Goal: Book appointment/travel/reservation

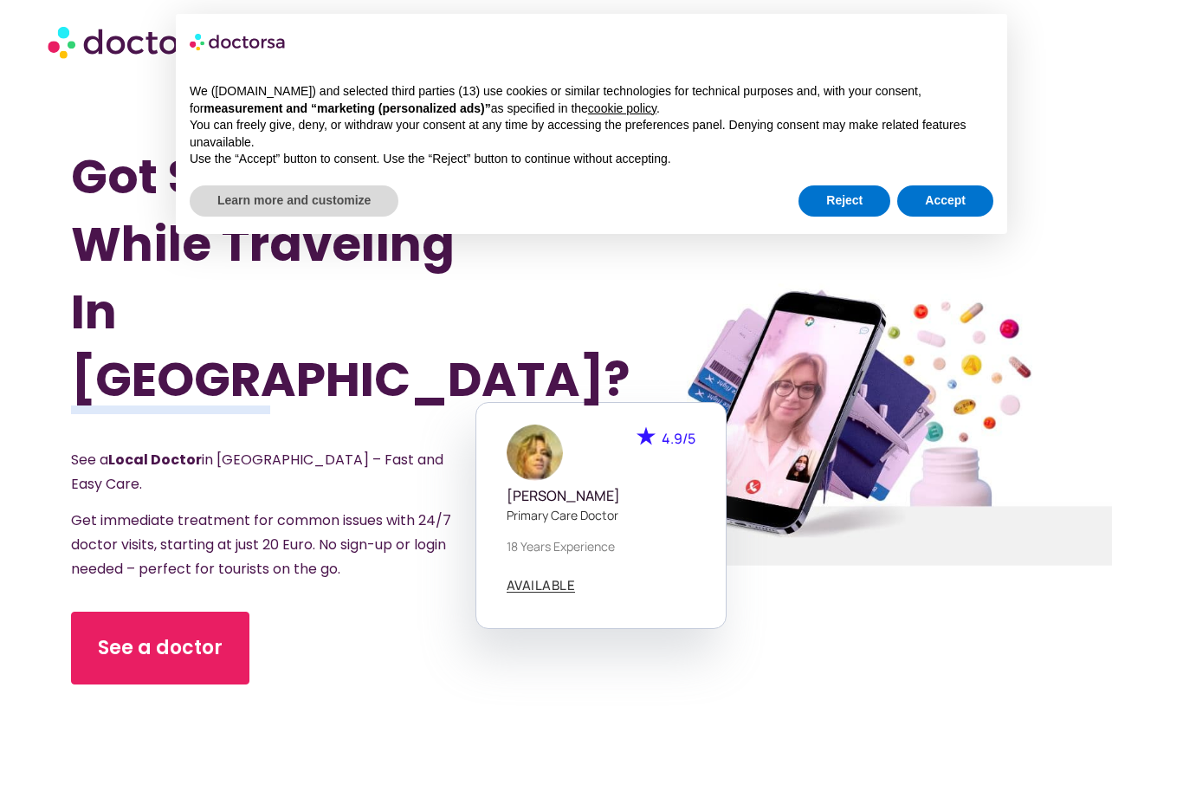
scroll to position [52, 0]
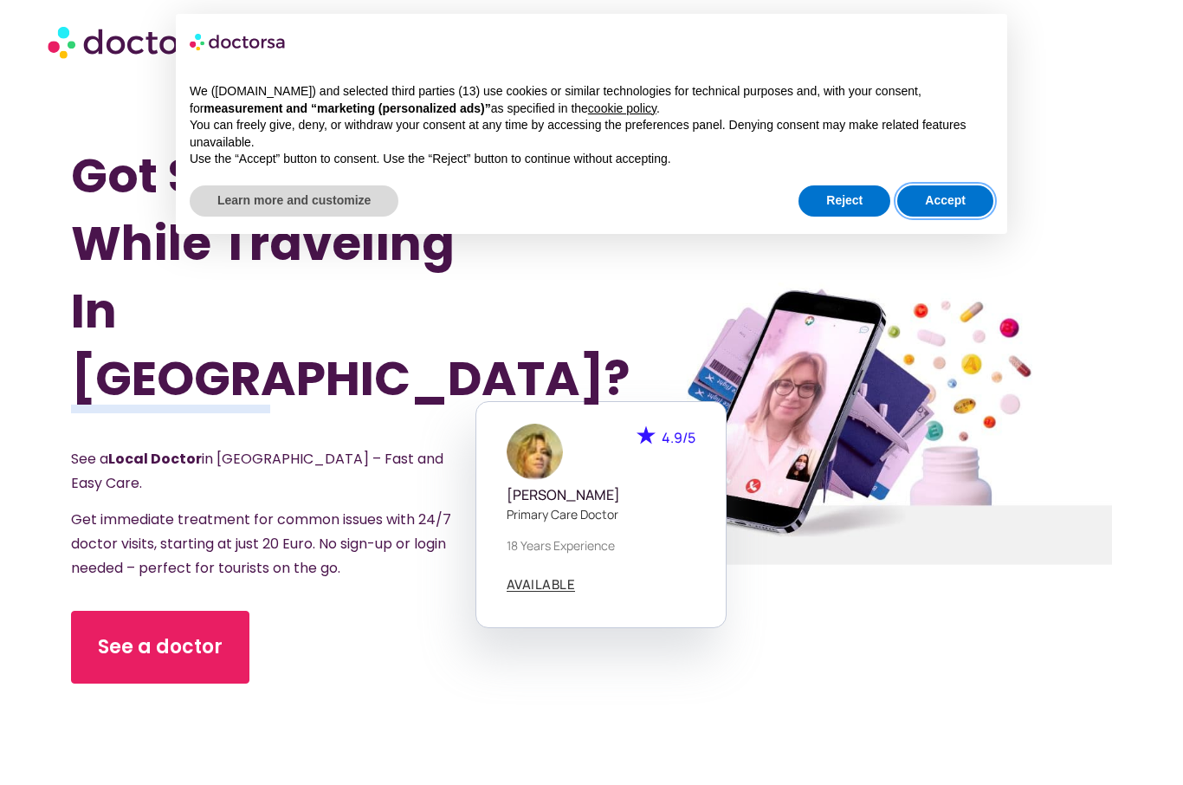
click at [960, 188] on button "Accept" at bounding box center [945, 200] width 96 height 31
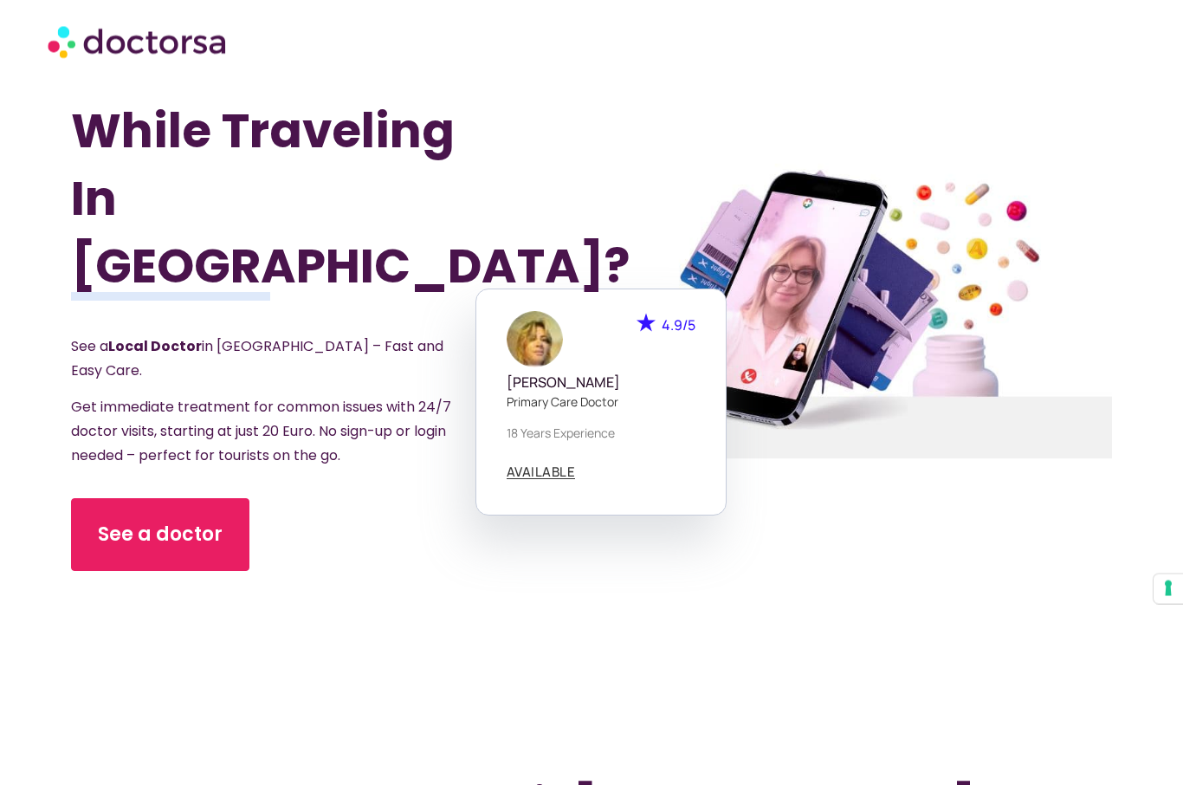
scroll to position [165, 0]
click at [182, 526] on span "See a doctor" at bounding box center [160, 535] width 125 height 28
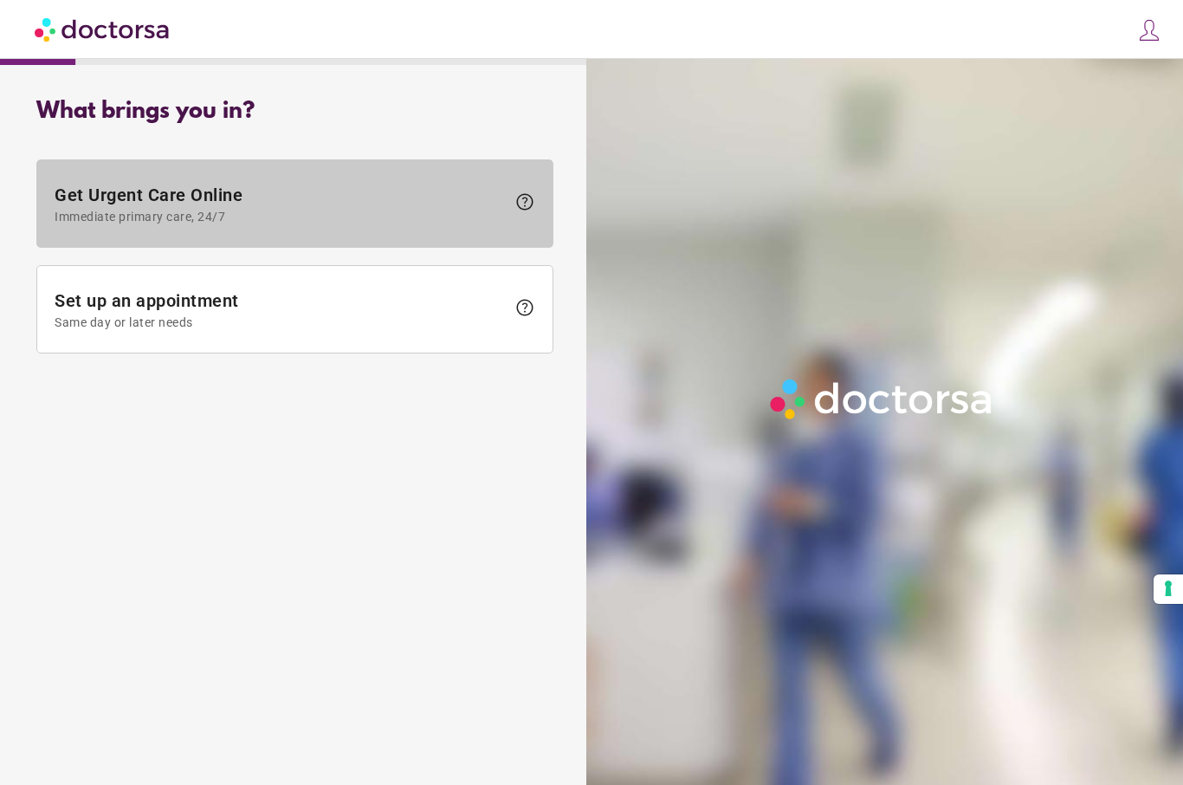
click at [326, 210] on span "Immediate primary care, 24/7" at bounding box center [280, 217] width 451 height 14
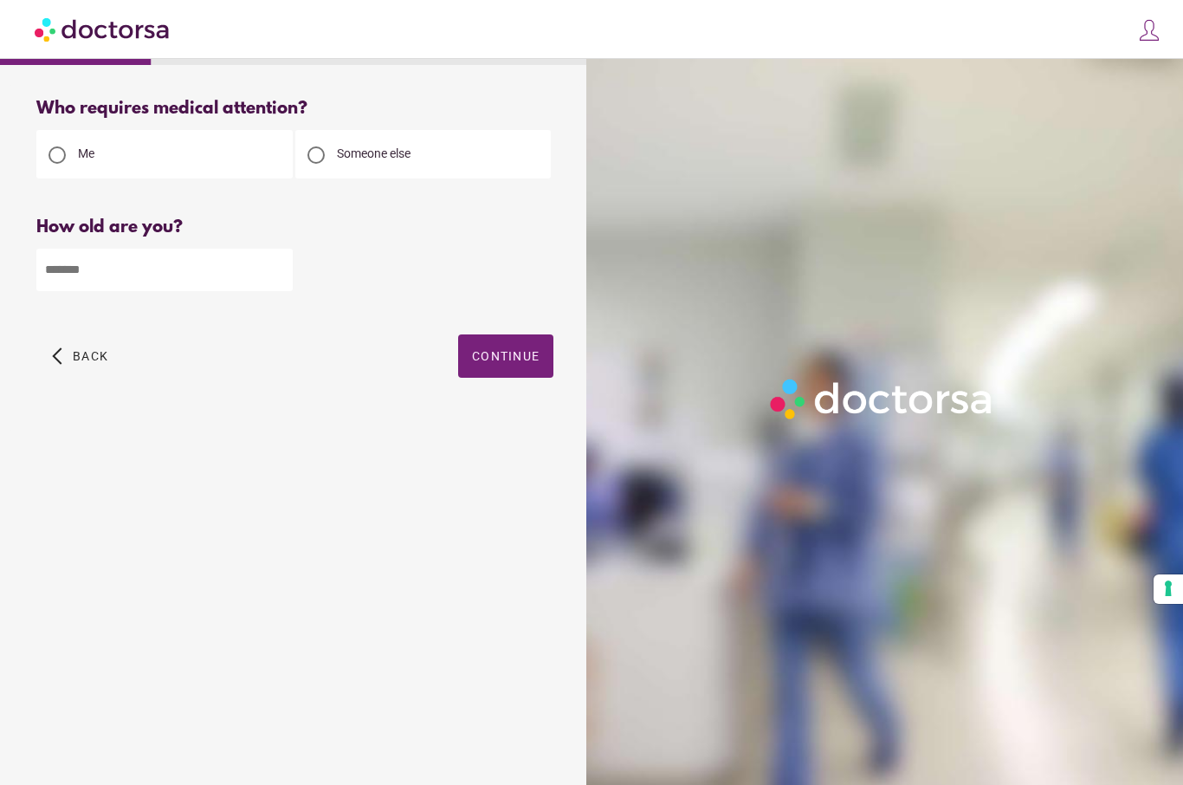
click at [335, 161] on div at bounding box center [316, 155] width 42 height 42
click at [83, 278] on input "number" at bounding box center [164, 270] width 256 height 42
type input "**"
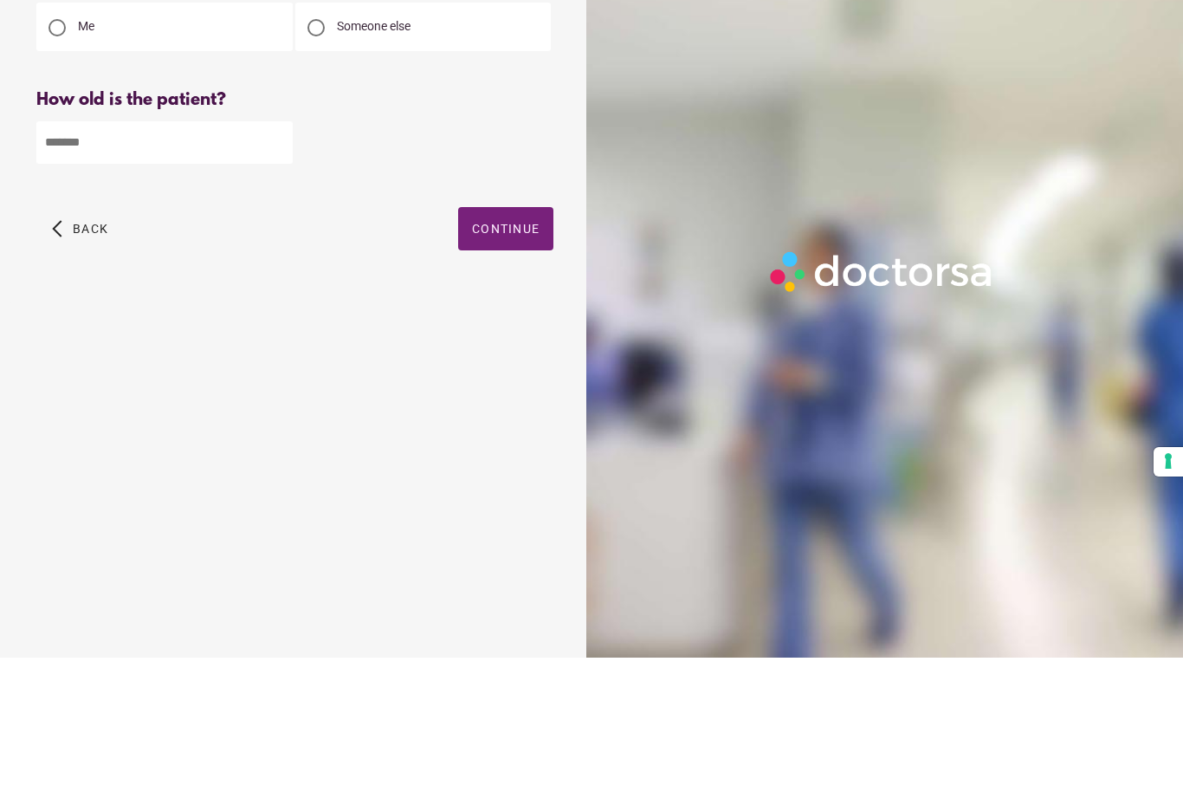
click at [521, 334] on span "button" at bounding box center [505, 355] width 95 height 43
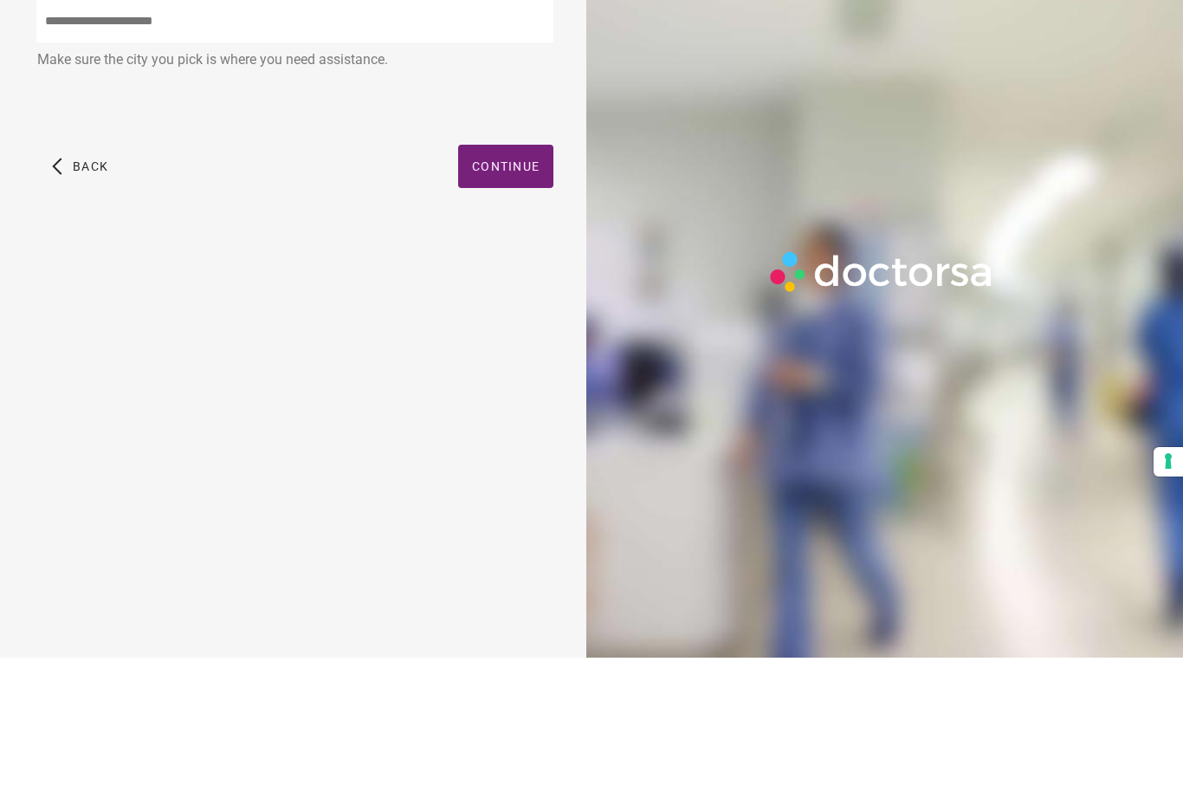
scroll to position [60, 0]
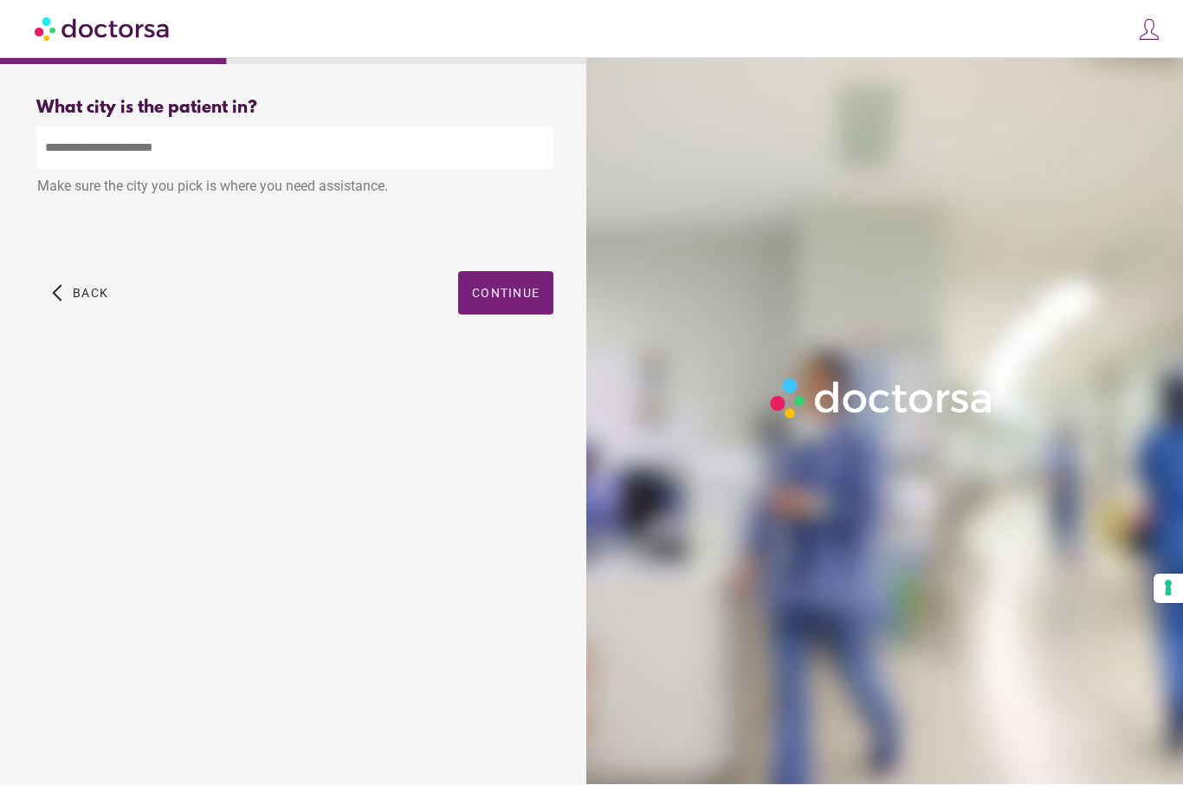
click at [59, 127] on input "text" at bounding box center [294, 148] width 517 height 42
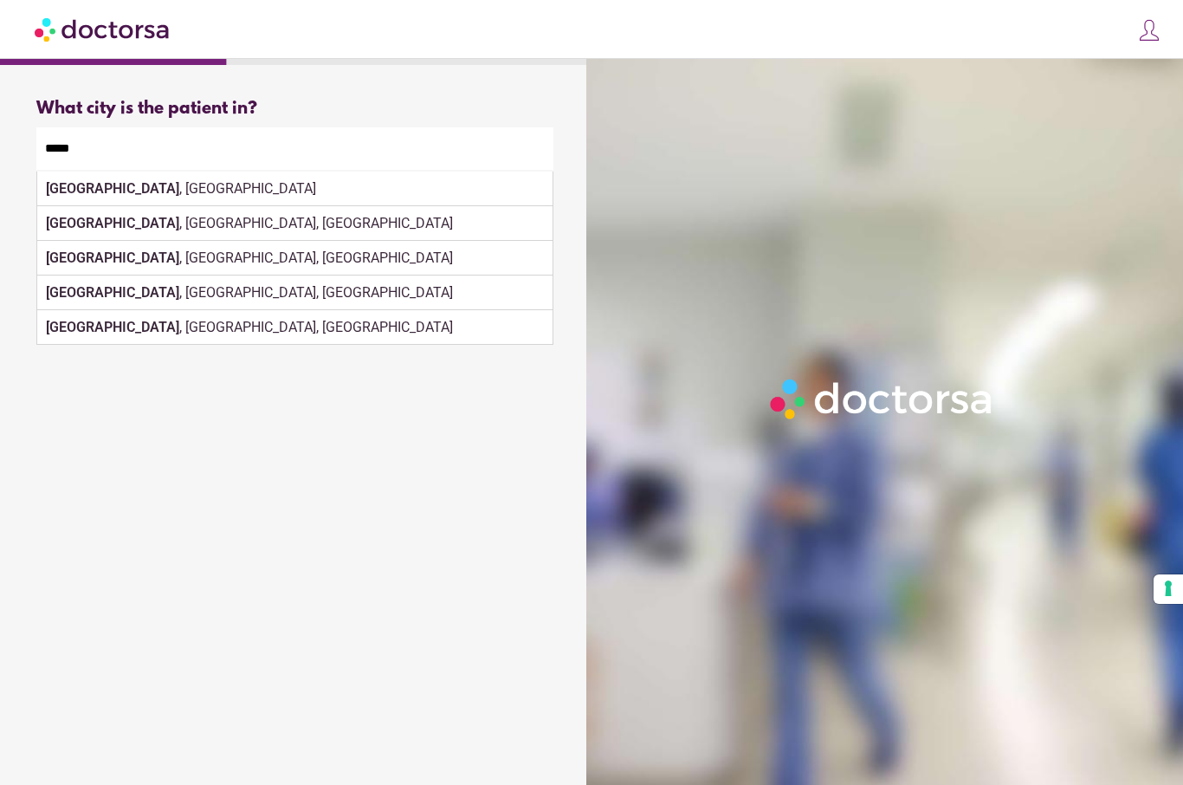
click at [133, 127] on input "*****" at bounding box center [294, 148] width 517 height 42
click at [140, 172] on div "Paris , France" at bounding box center [294, 189] width 515 height 35
type input "**********"
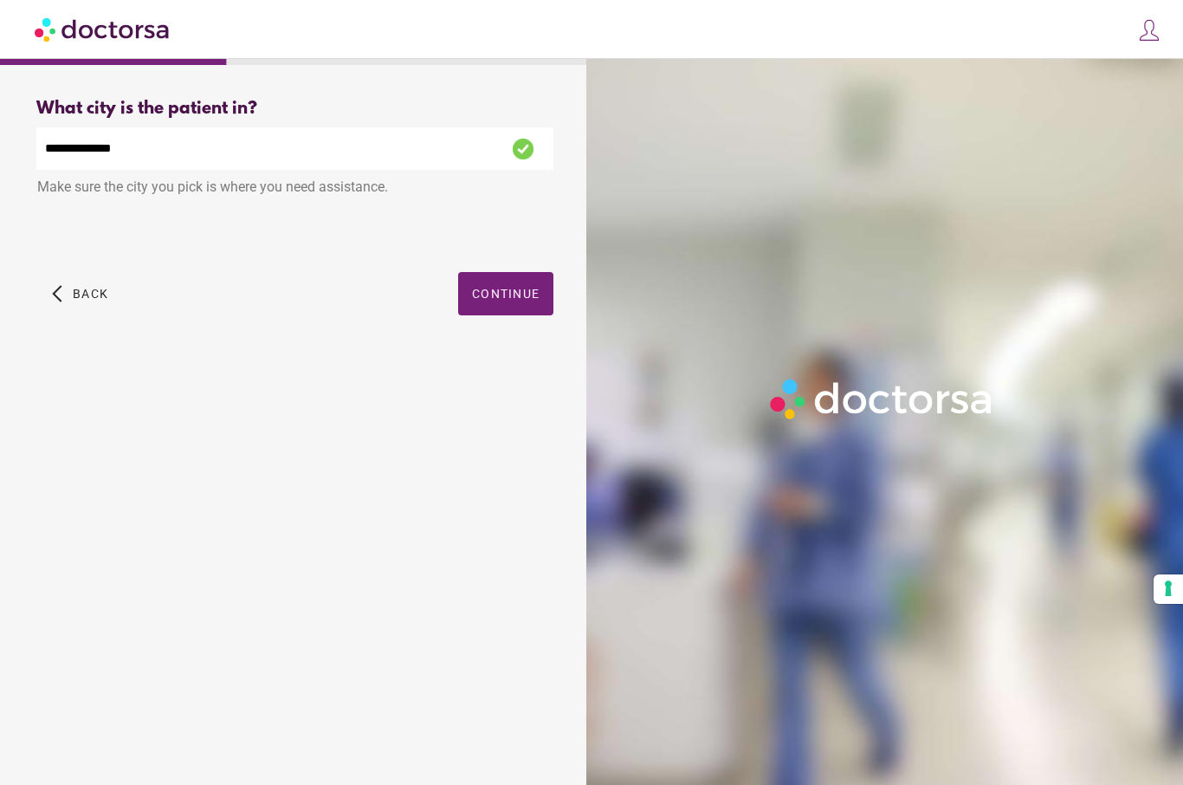
click at [516, 287] on span "Continue" at bounding box center [506, 294] width 68 height 14
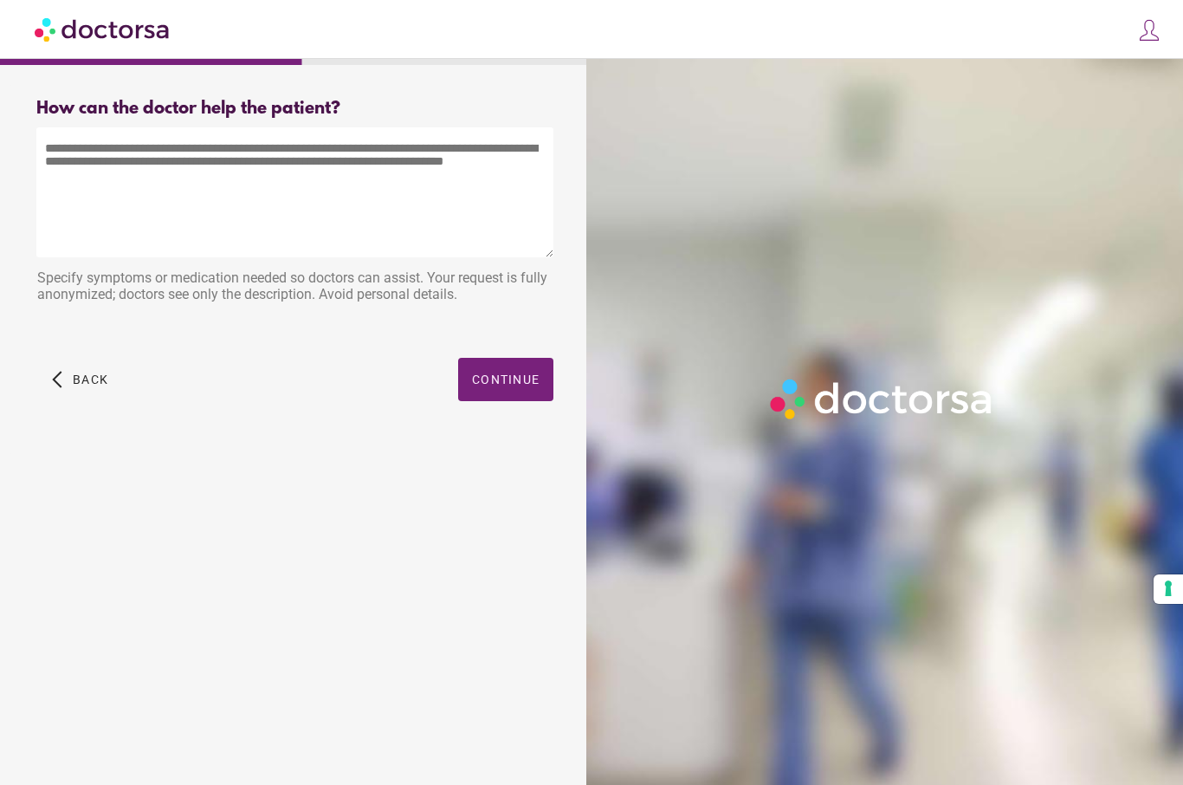
scroll to position [0, 0]
click at [63, 152] on textarea at bounding box center [294, 192] width 517 height 130
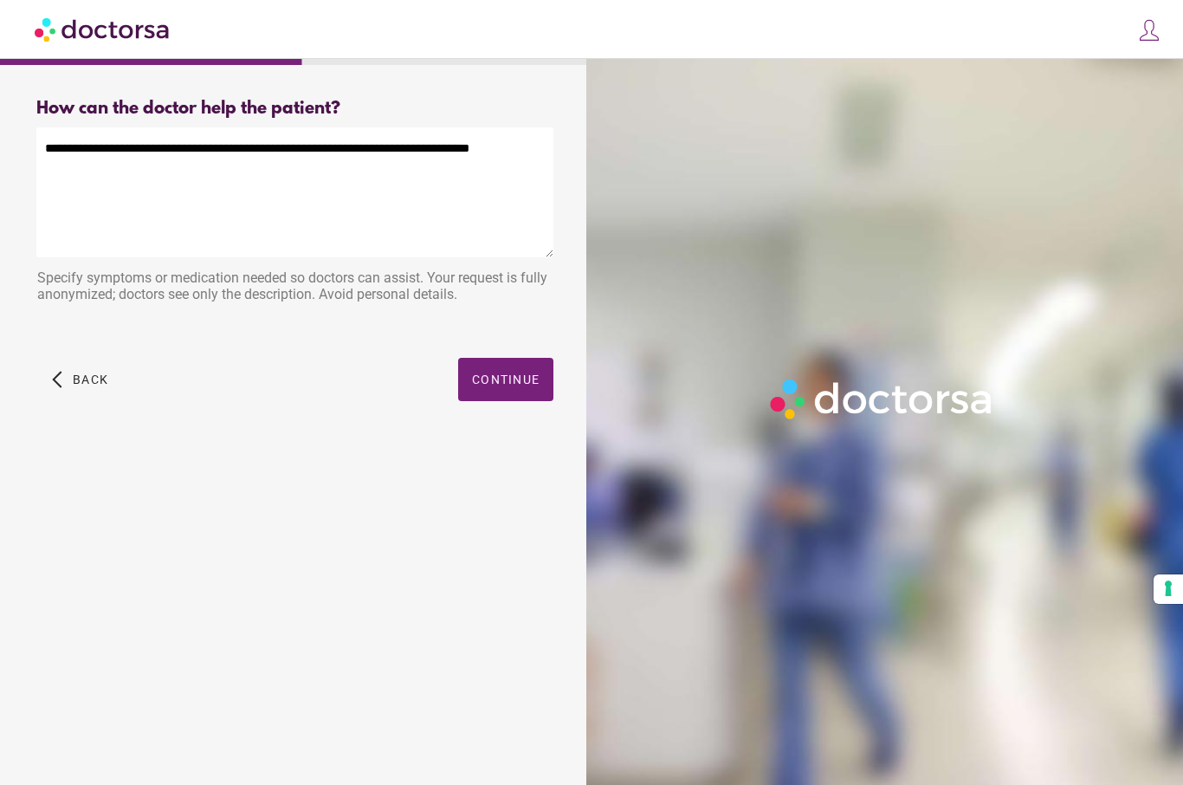
type textarea "**********"
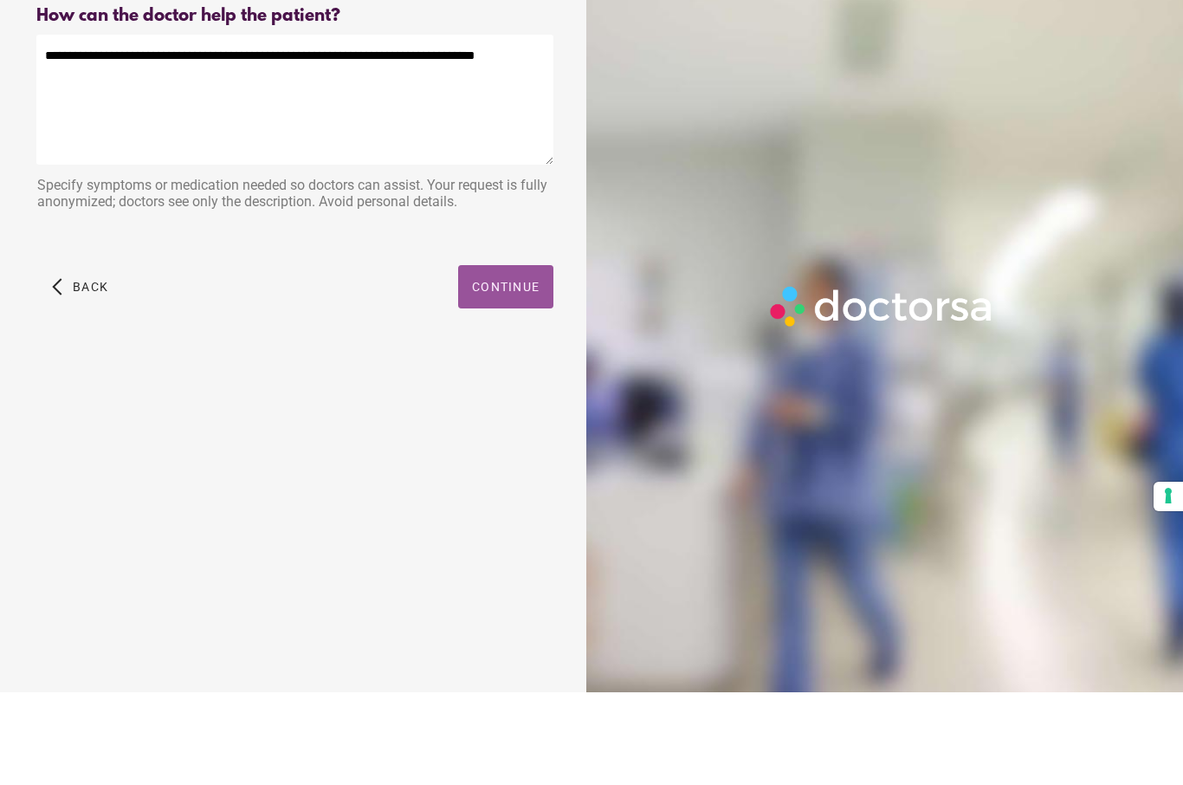
click at [505, 372] on span "Continue" at bounding box center [506, 379] width 68 height 14
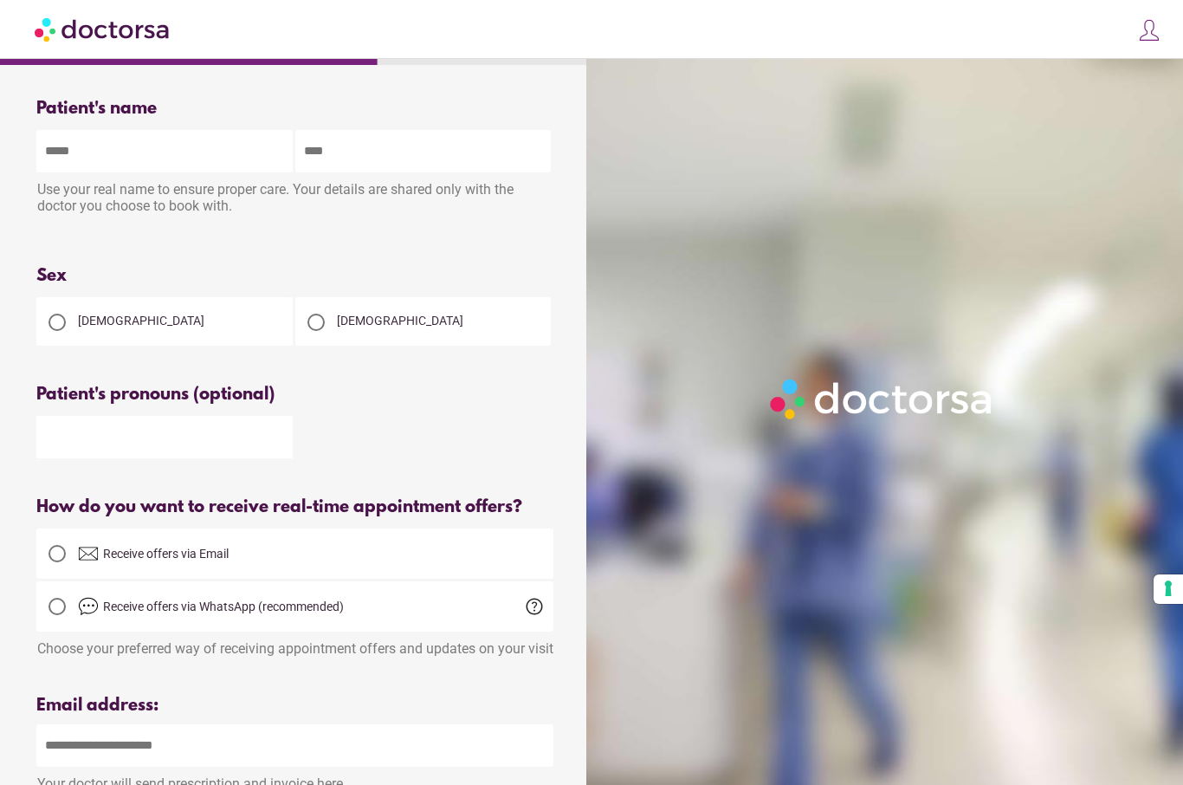
click at [53, 163] on input "text" at bounding box center [164, 151] width 256 height 42
type input "*****"
click at [335, 152] on input "text" at bounding box center [423, 151] width 256 height 42
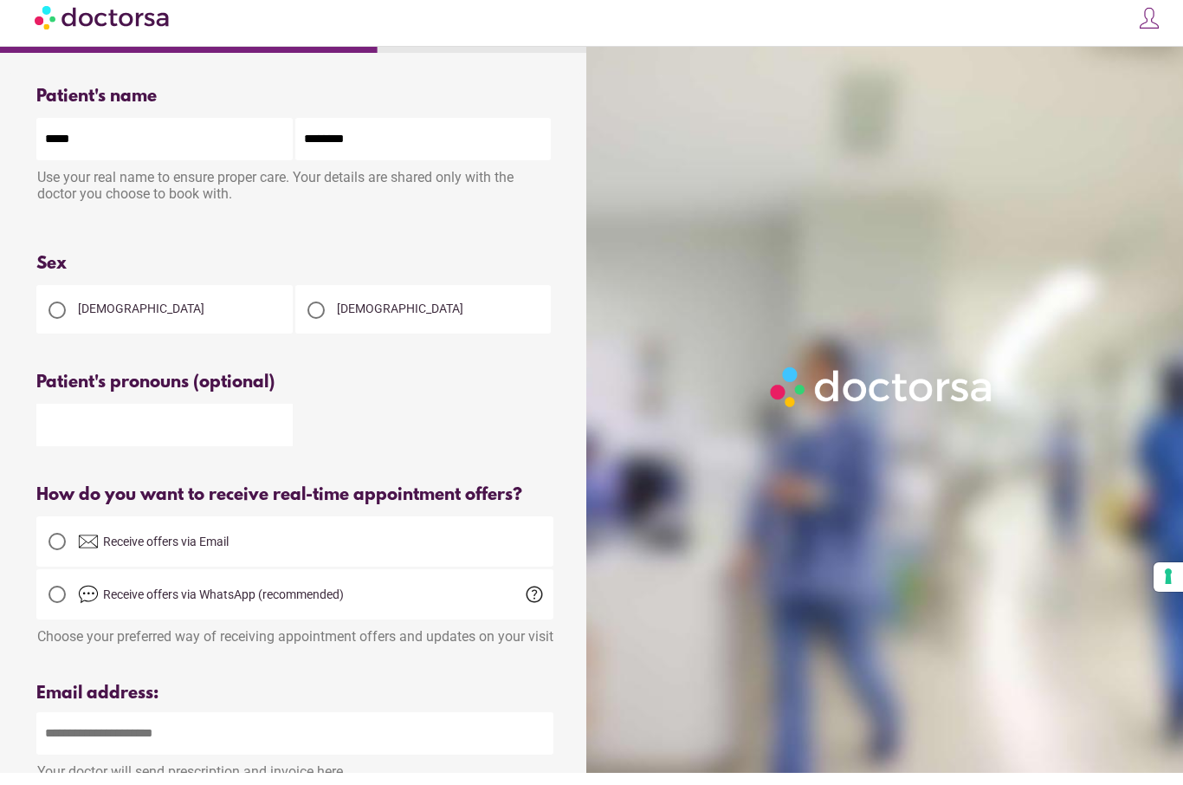
type input "********"
click at [63, 320] on div at bounding box center [57, 322] width 17 height 17
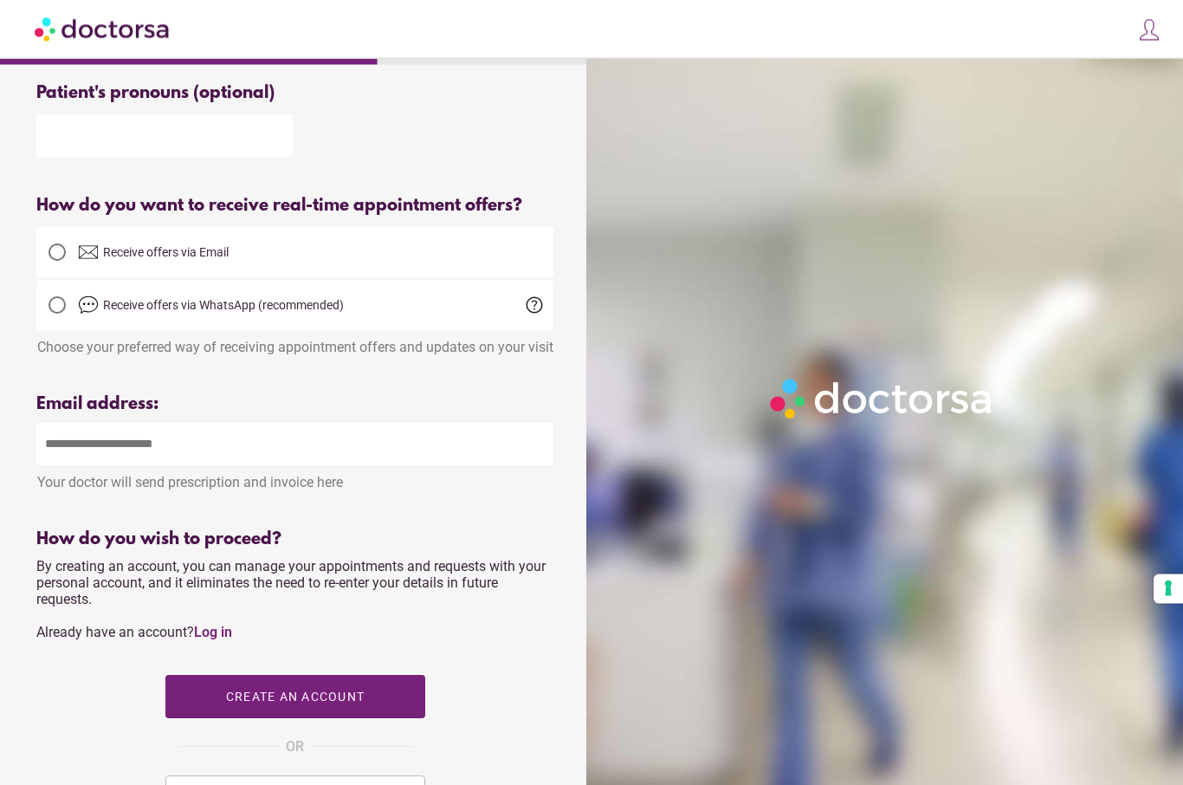
scroll to position [306, 0]
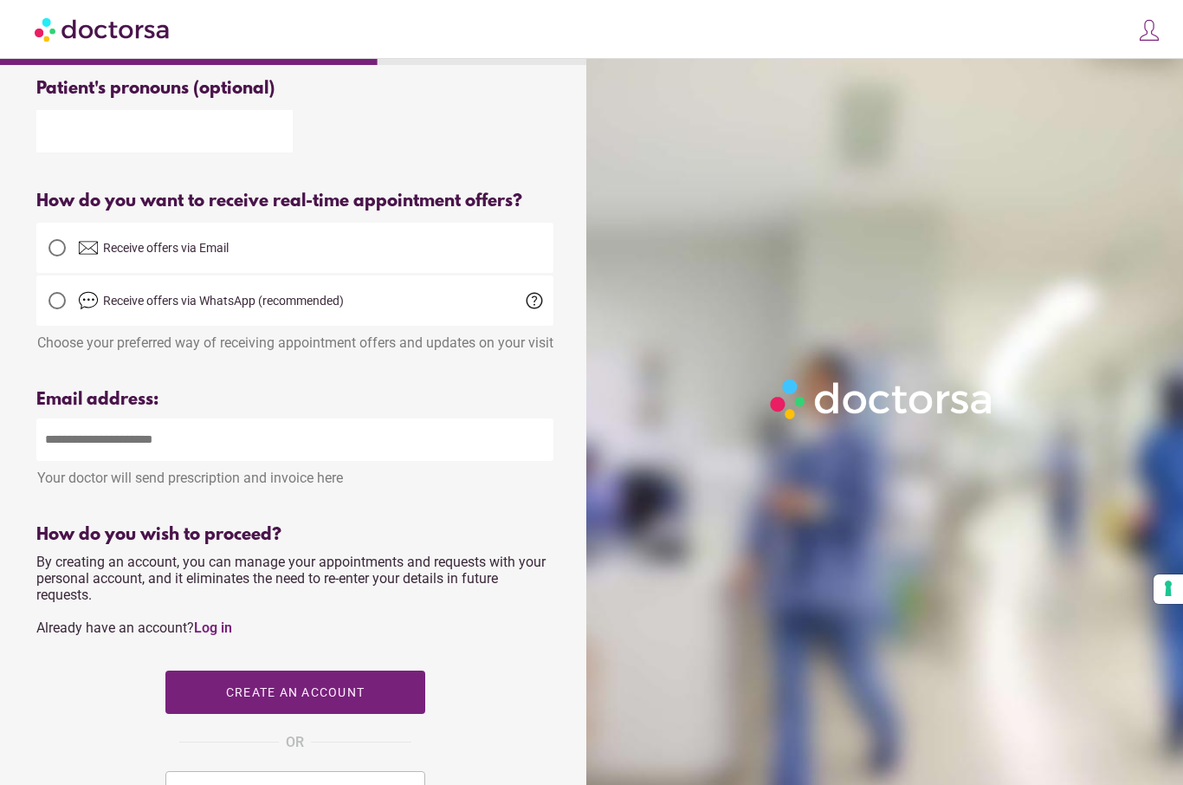
click at [55, 461] on input "email" at bounding box center [294, 439] width 517 height 42
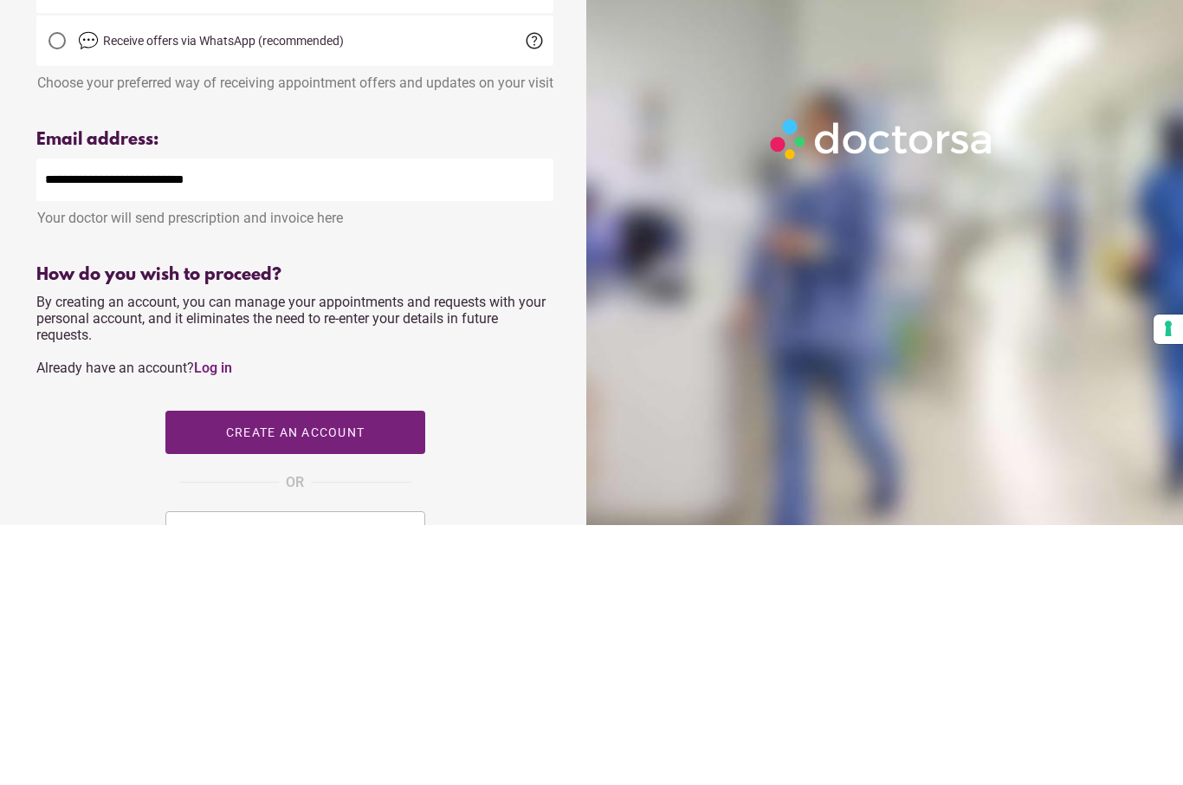
type input "**********"
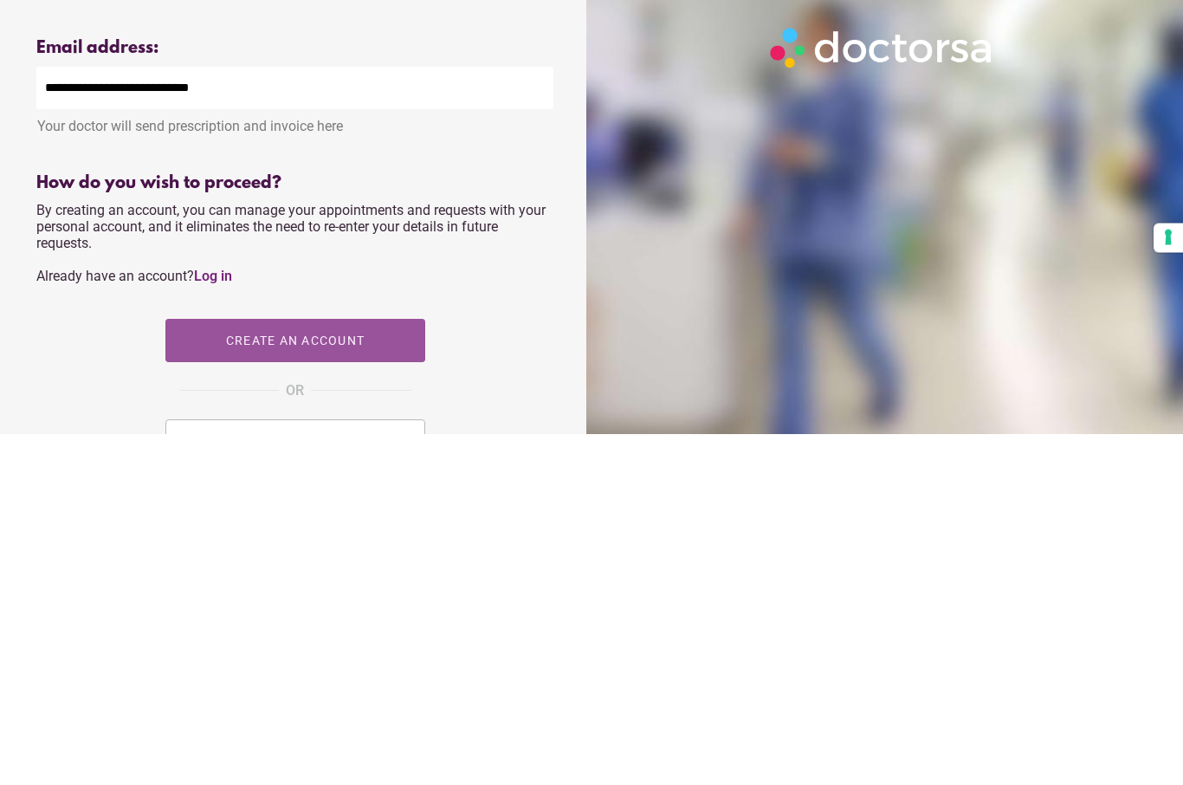
click at [302, 685] on span "Create an account" at bounding box center [294, 692] width 139 height 14
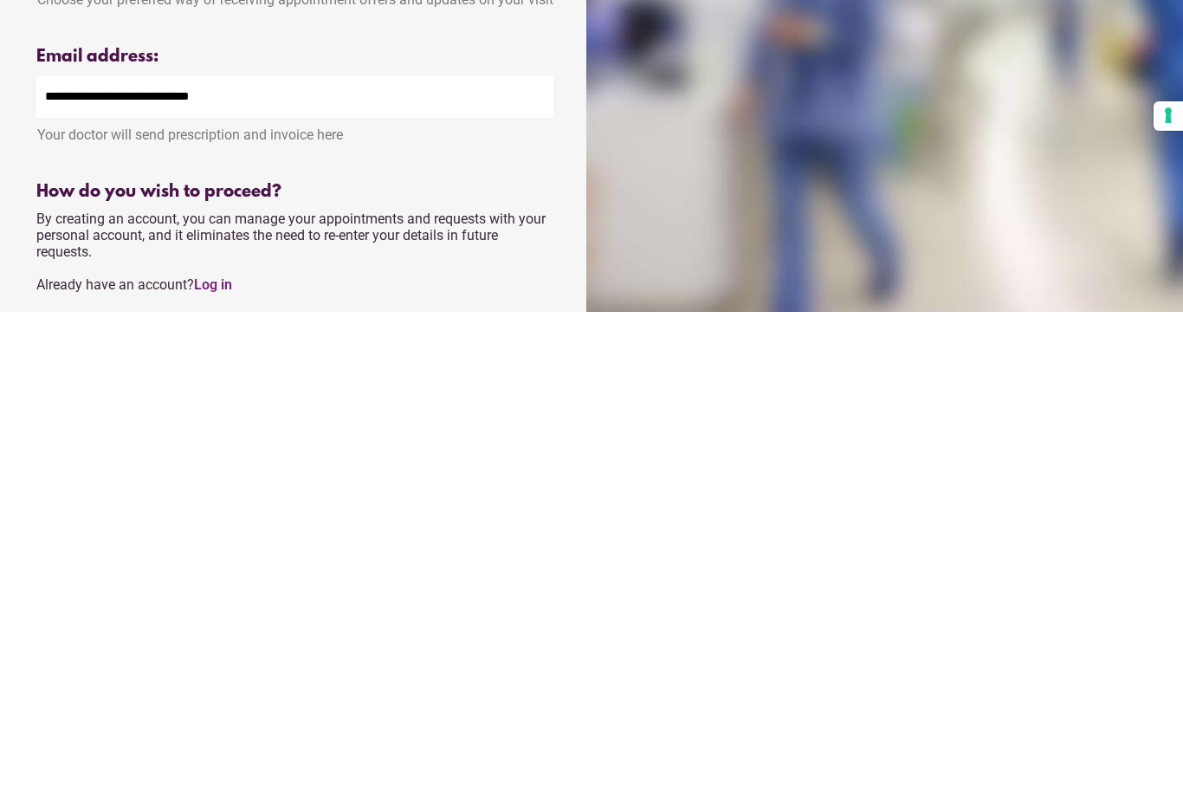
type input "**********"
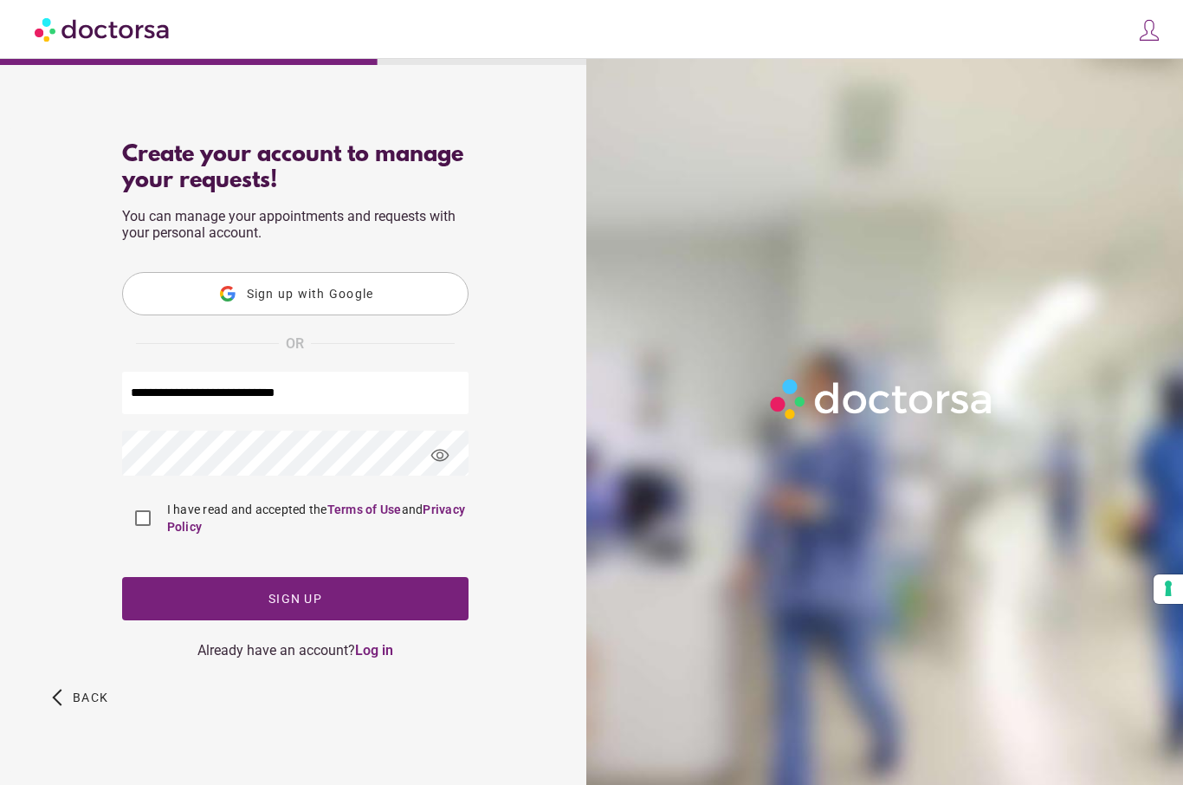
click at [301, 601] on span "Sign up" at bounding box center [296, 599] width 54 height 14
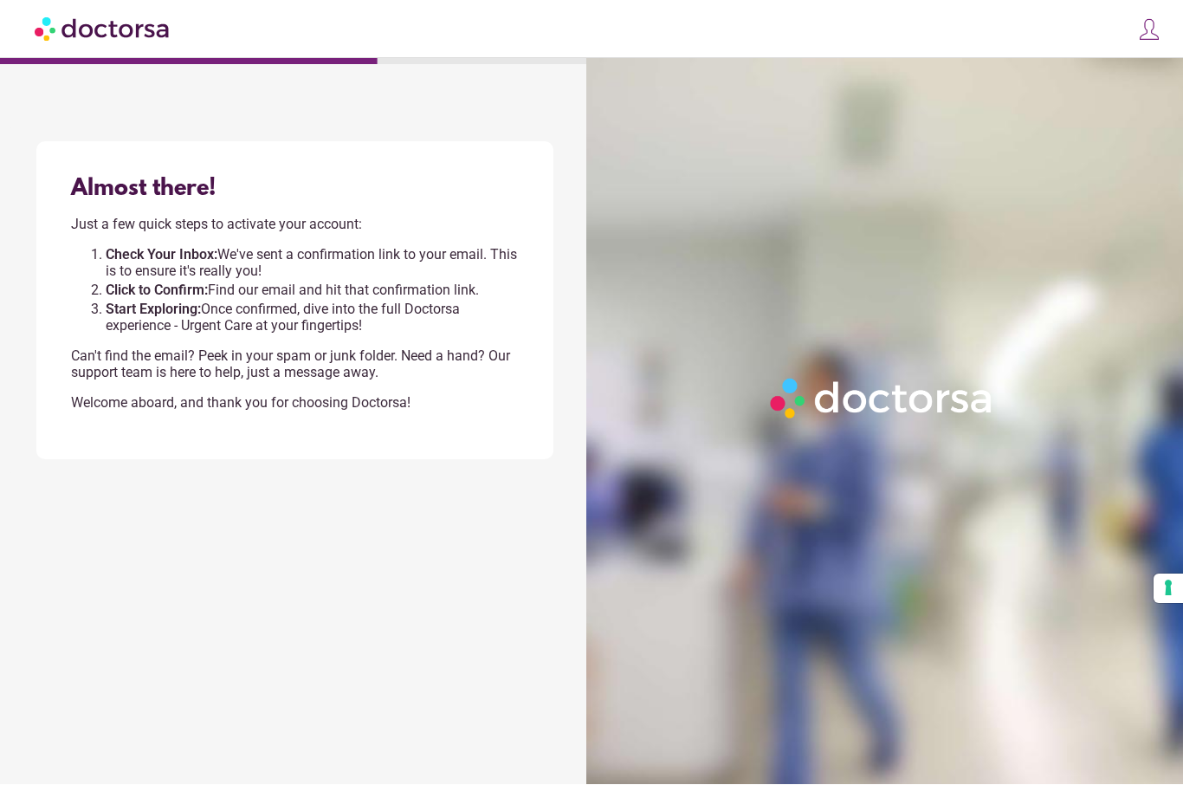
scroll to position [60, 0]
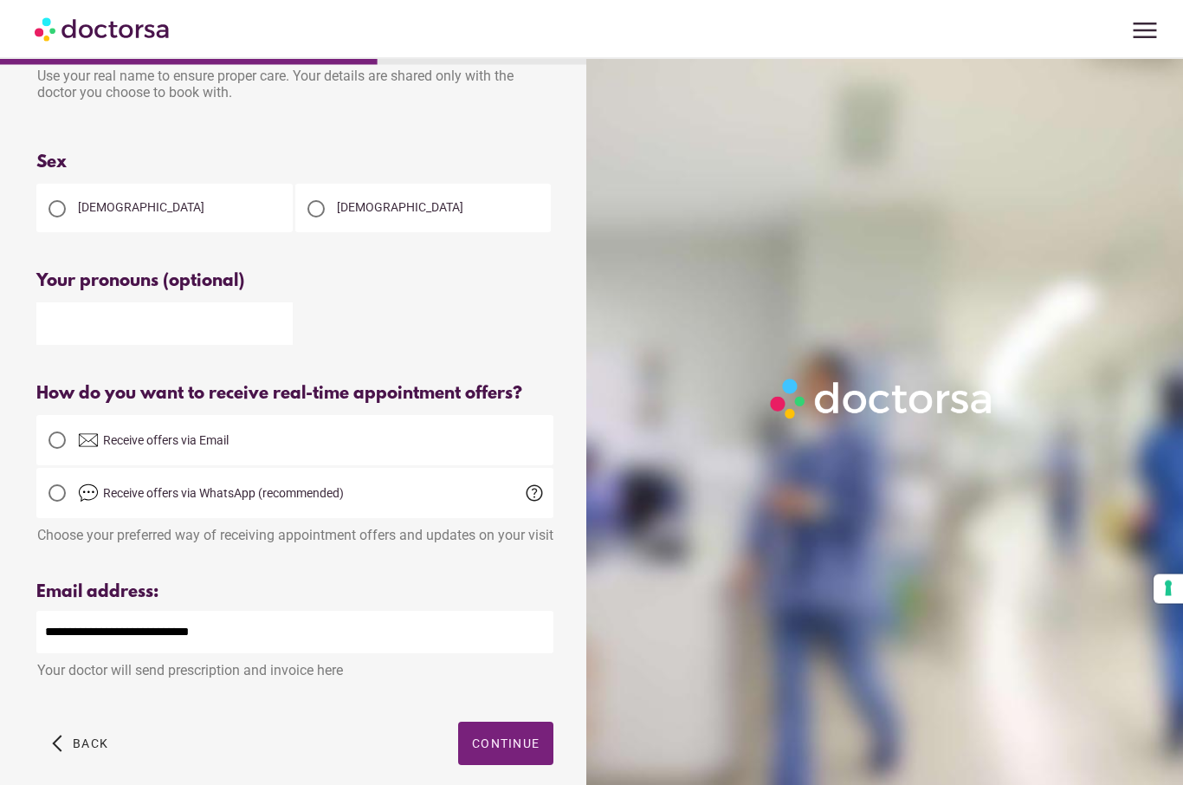
scroll to position [159, 0]
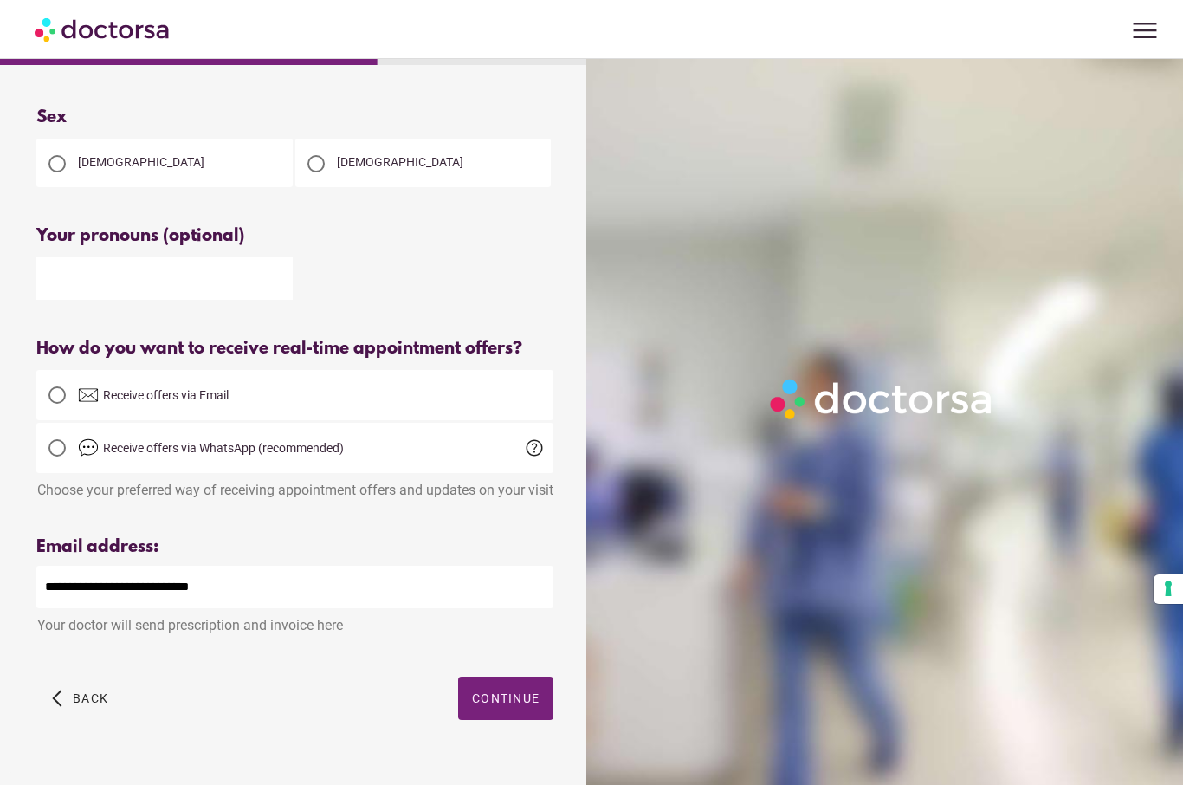
click at [520, 705] on span "Continue" at bounding box center [506, 698] width 68 height 14
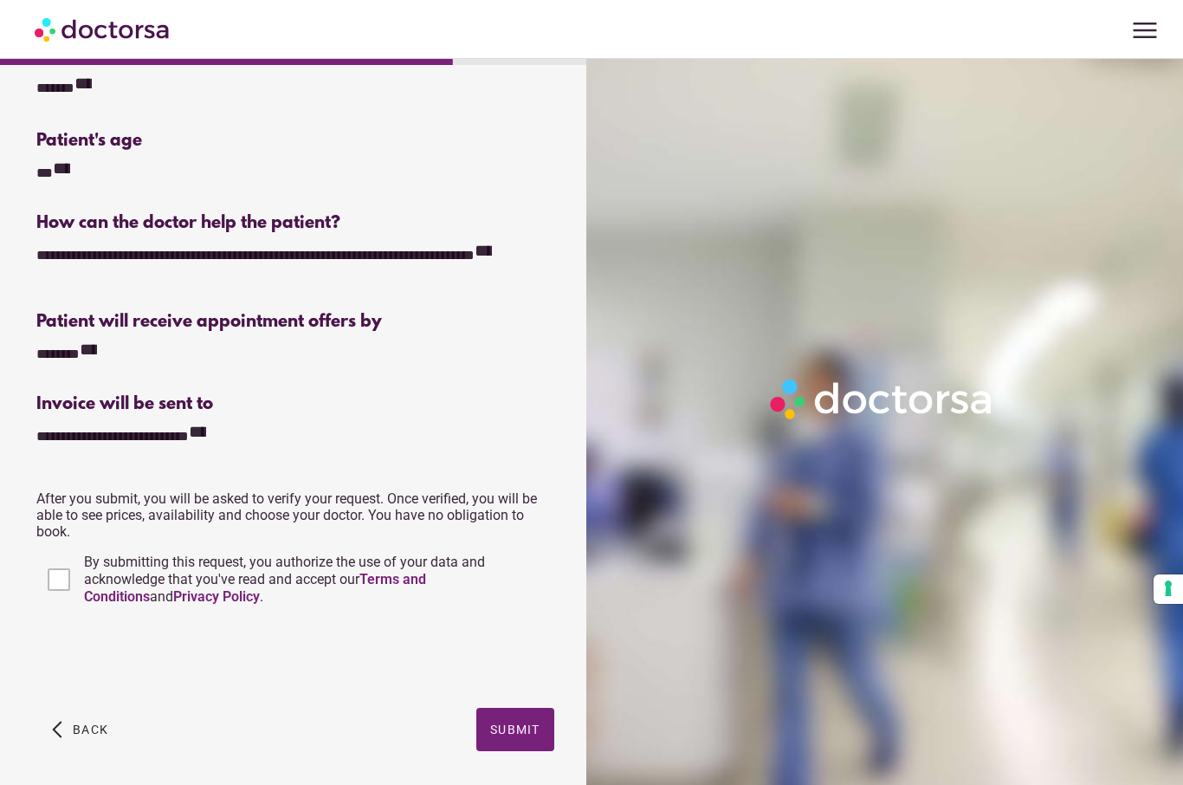
scroll to position [196, 0]
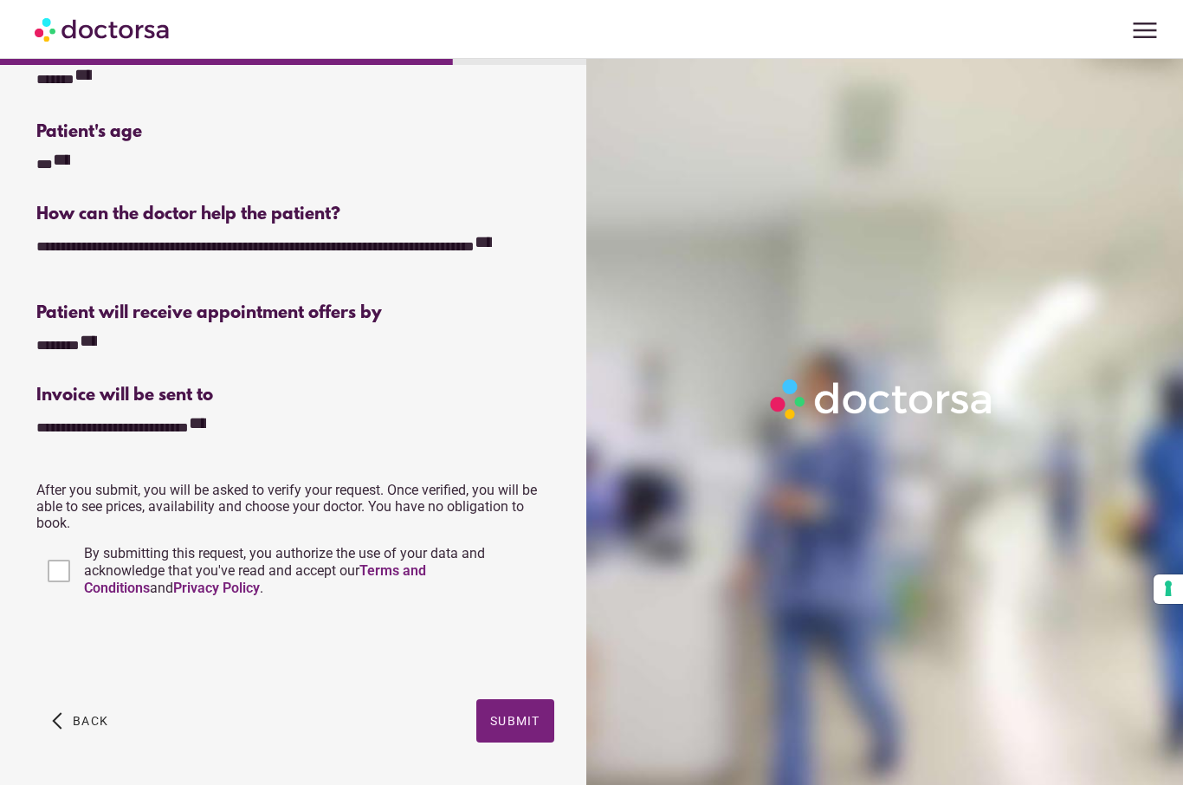
click at [513, 719] on span "Submit" at bounding box center [515, 721] width 50 height 14
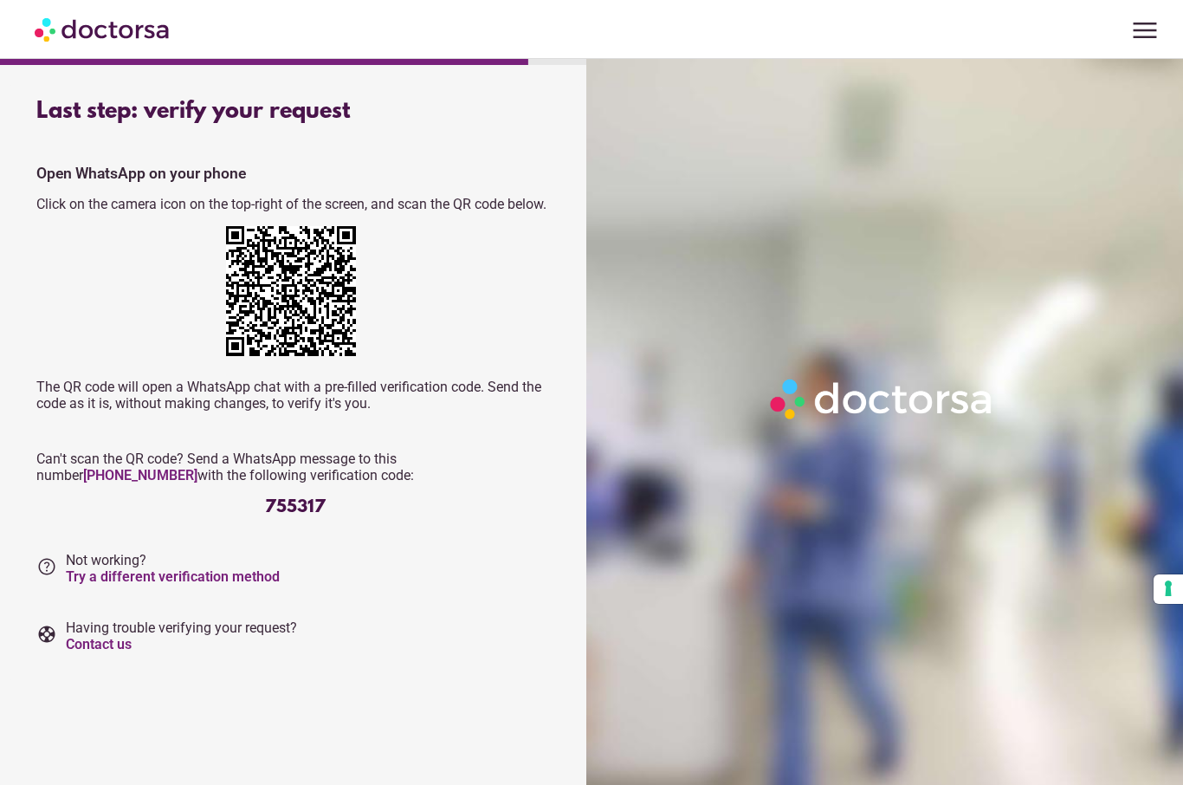
click at [1160, 29] on span "menu" at bounding box center [1145, 30] width 33 height 33
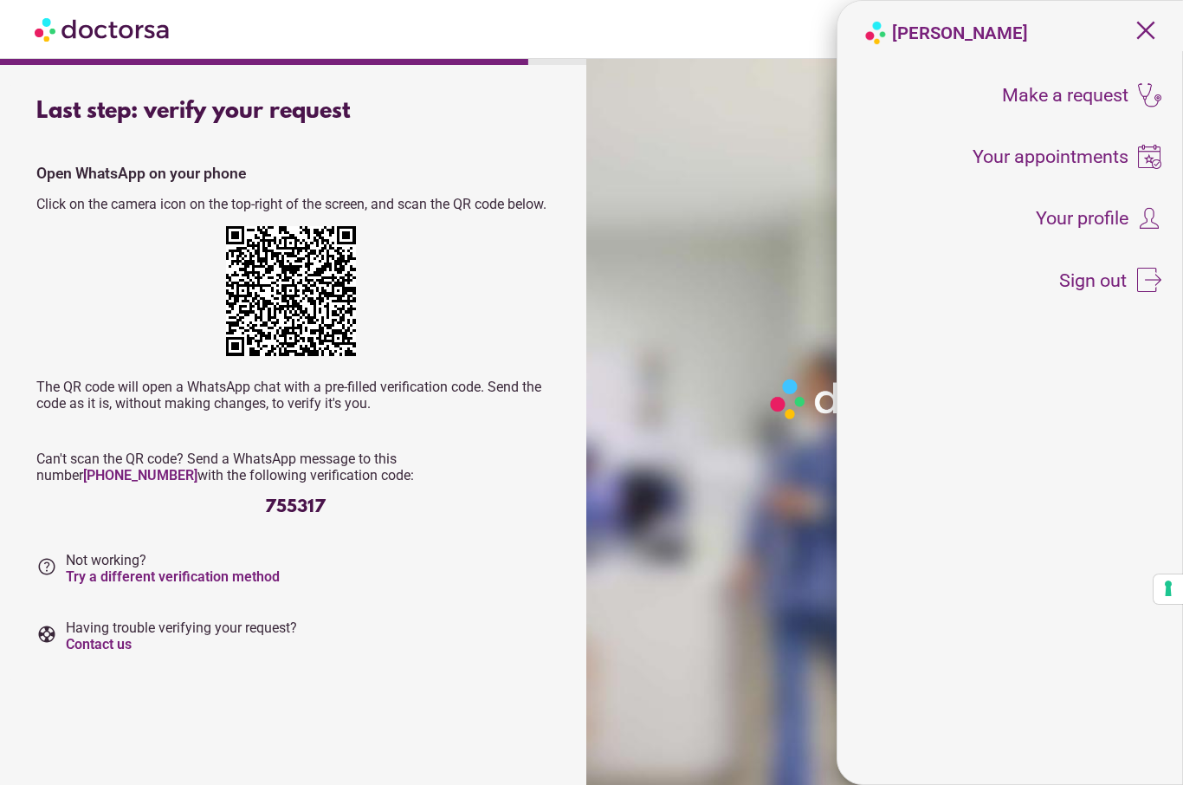
click at [801, 416] on img at bounding box center [882, 398] width 236 height 53
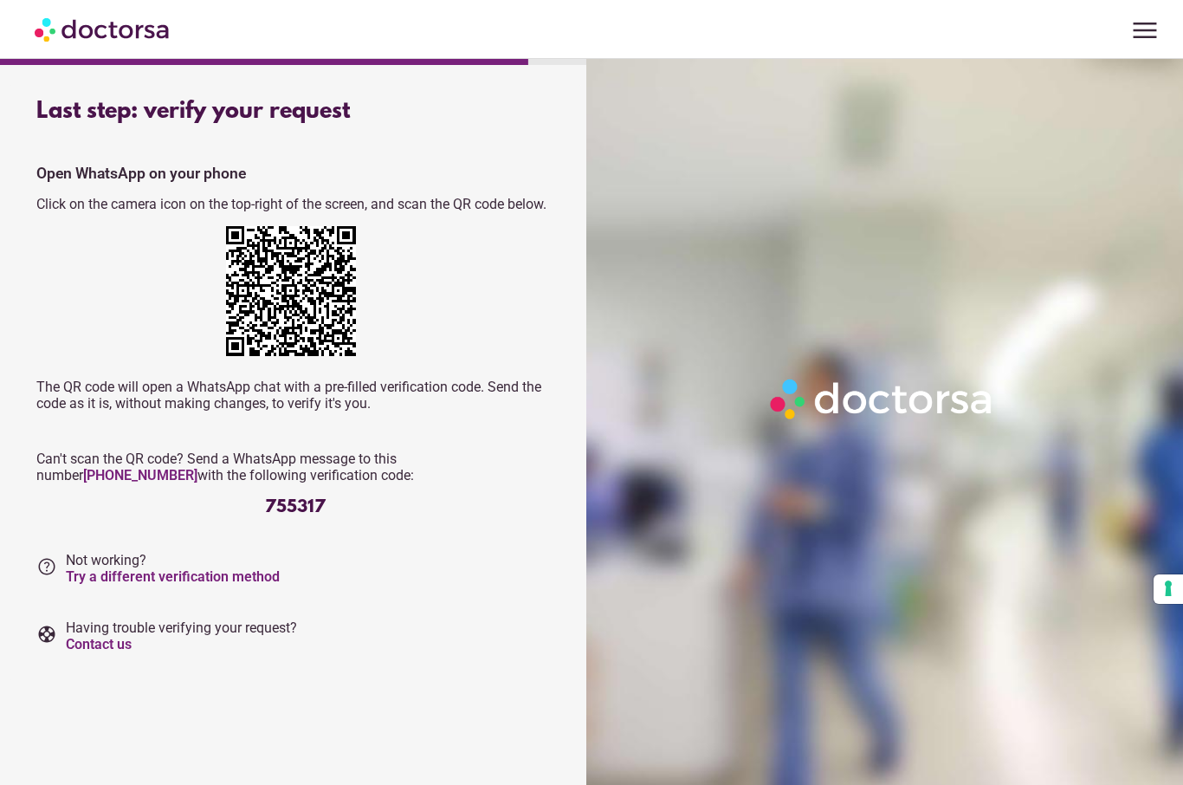
click at [226, 585] on link "Try a different verification method" at bounding box center [173, 576] width 214 height 16
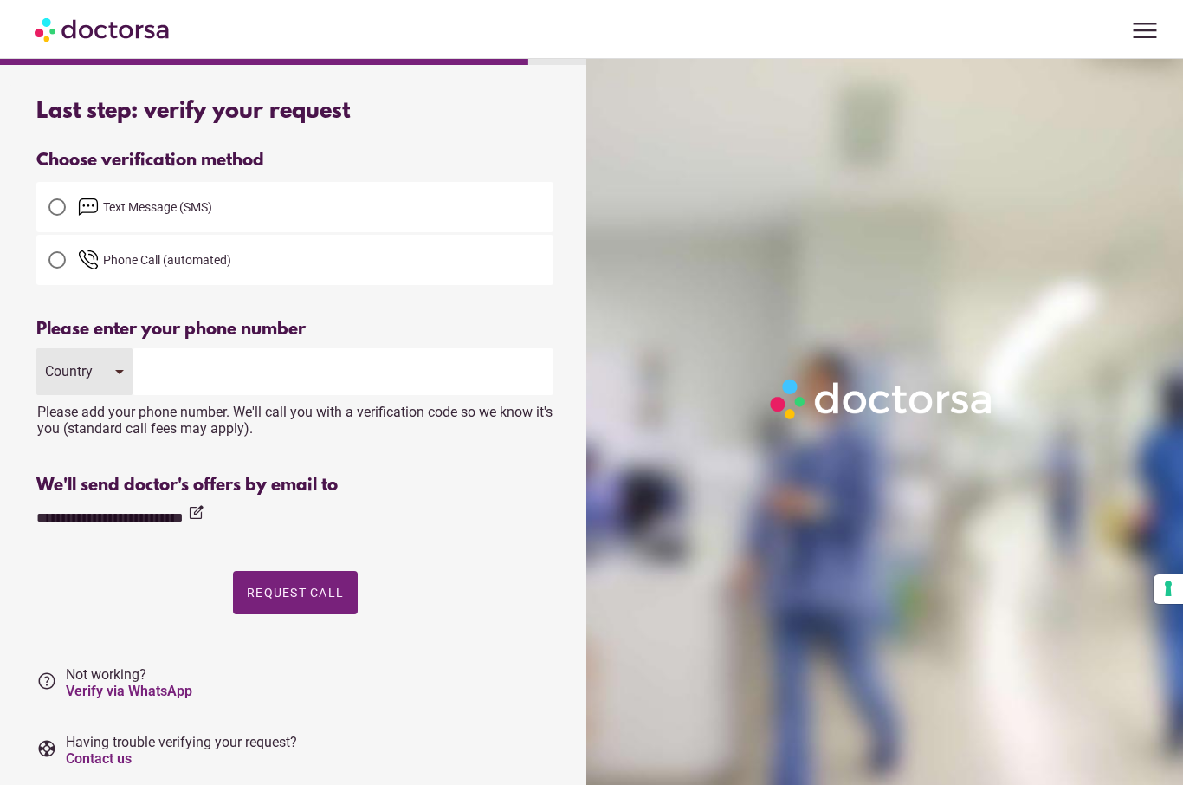
click at [139, 197] on label "Text Message (SMS)" at bounding box center [294, 207] width 517 height 42
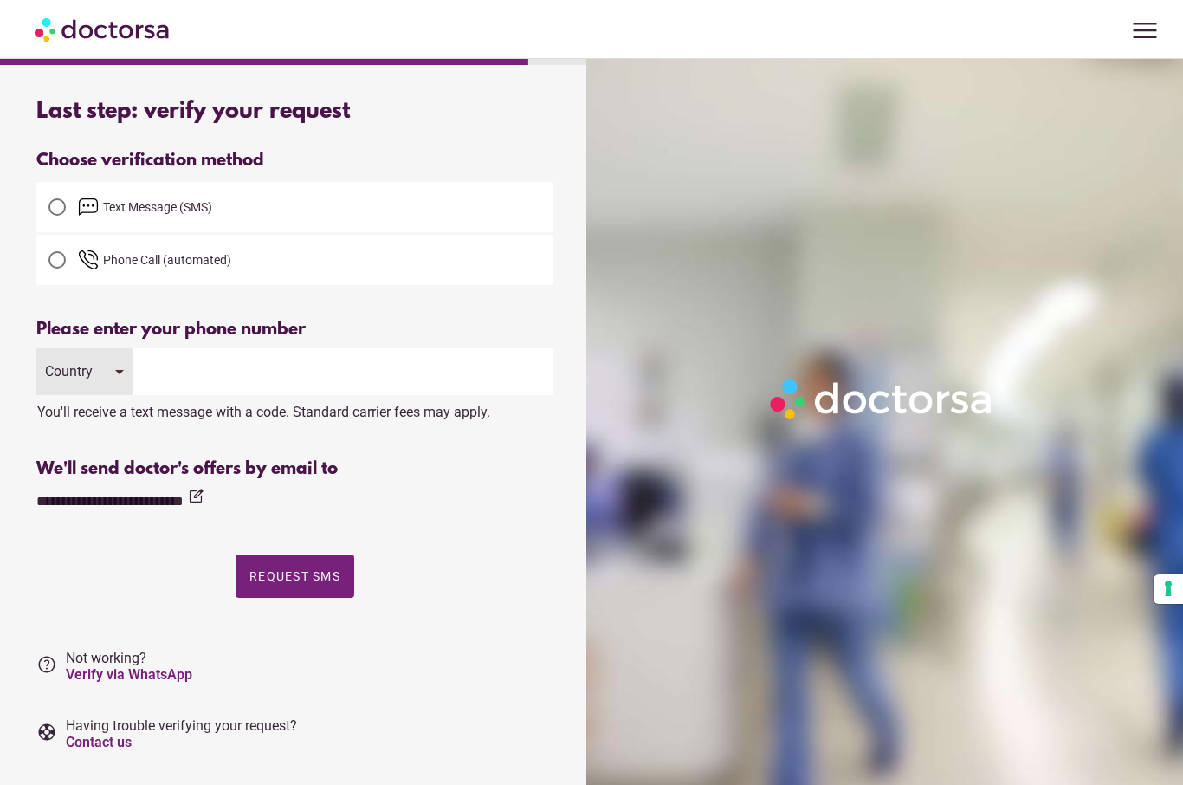
click at [186, 376] on input "tel" at bounding box center [343, 371] width 421 height 47
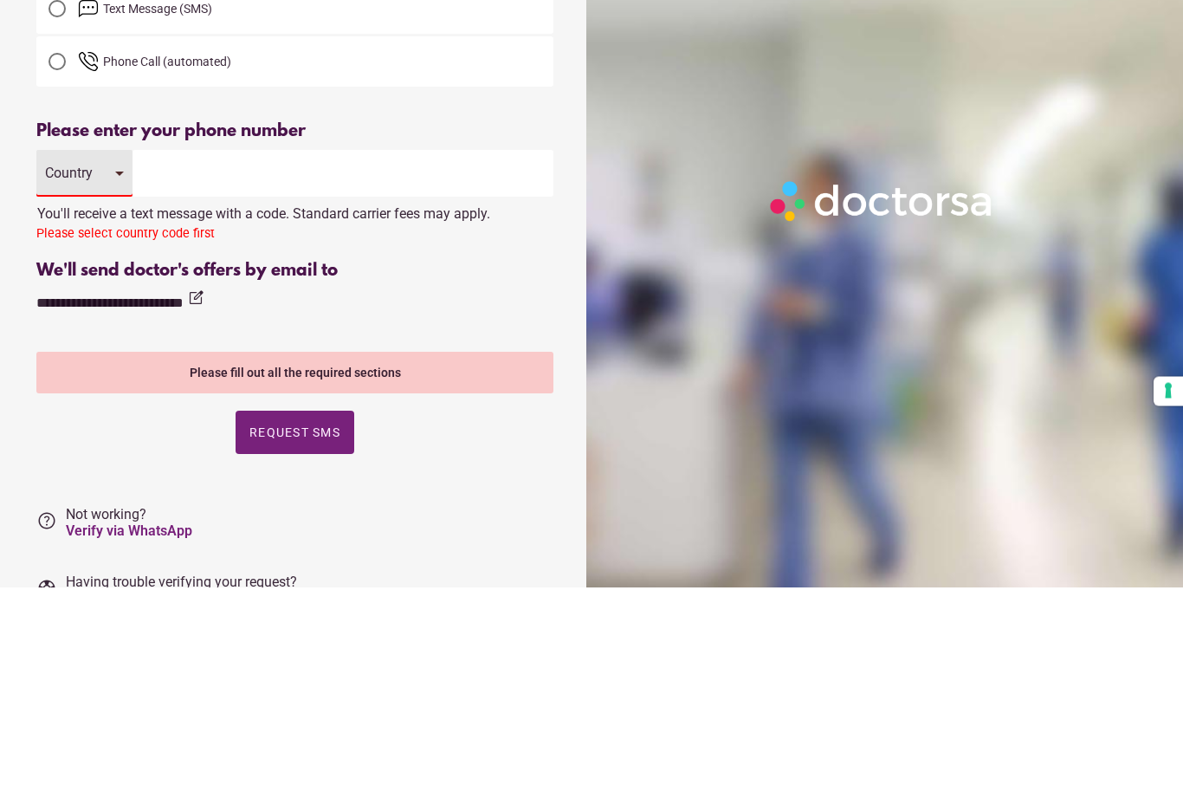
click at [122, 348] on div "Country" at bounding box center [84, 371] width 96 height 47
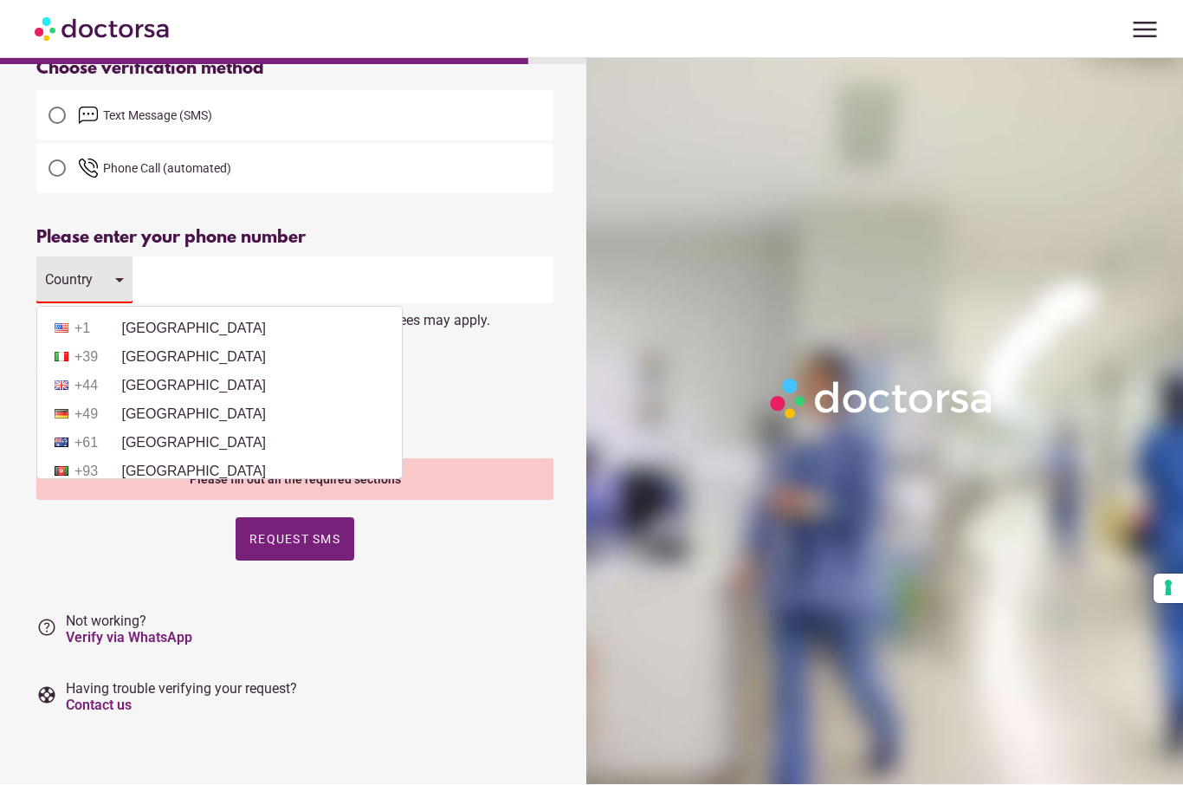
click at [221, 383] on li "+44 United Kingdom" at bounding box center [219, 386] width 347 height 26
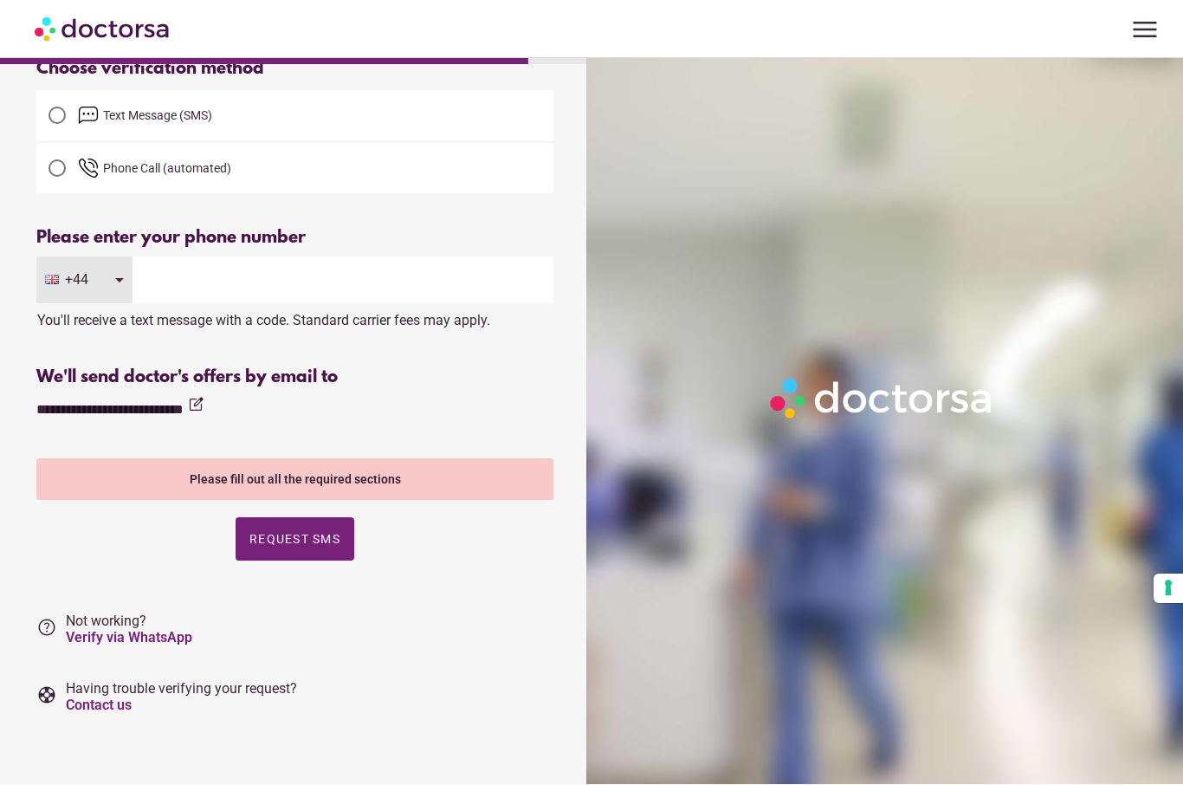
click at [182, 271] on input "tel" at bounding box center [343, 280] width 421 height 47
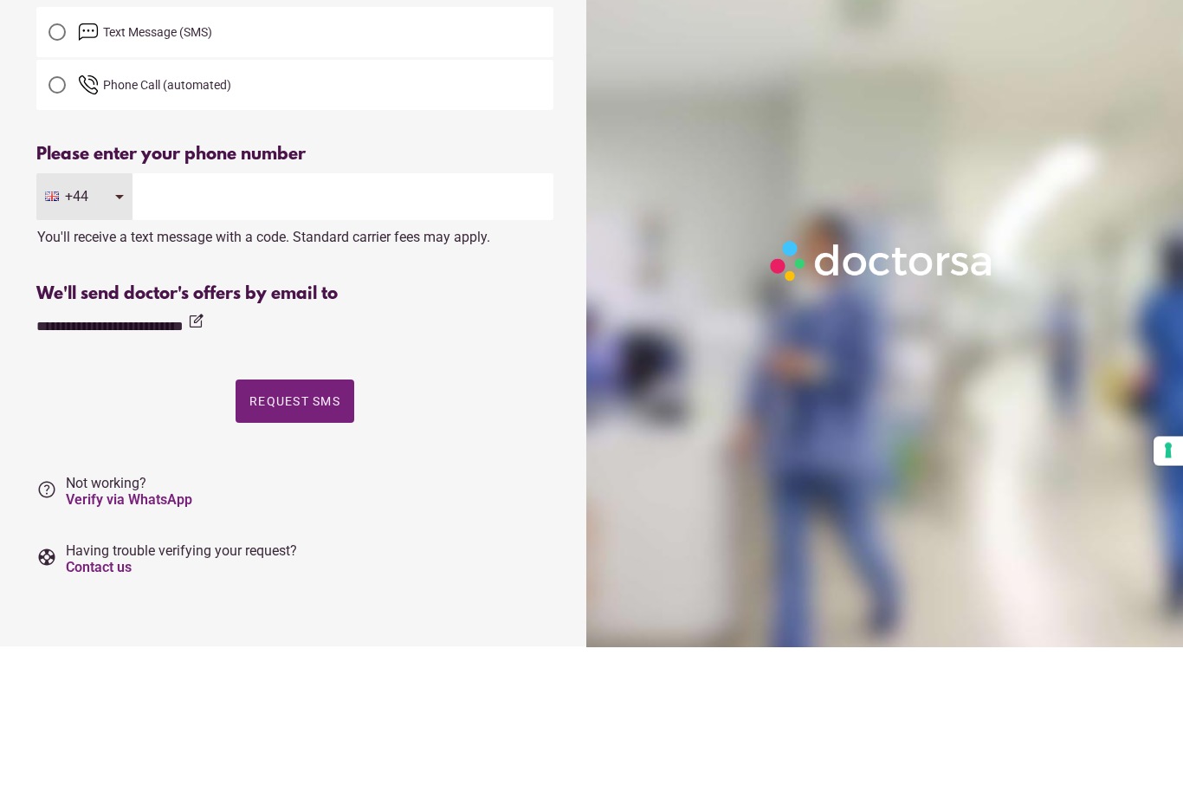
type input "**********"
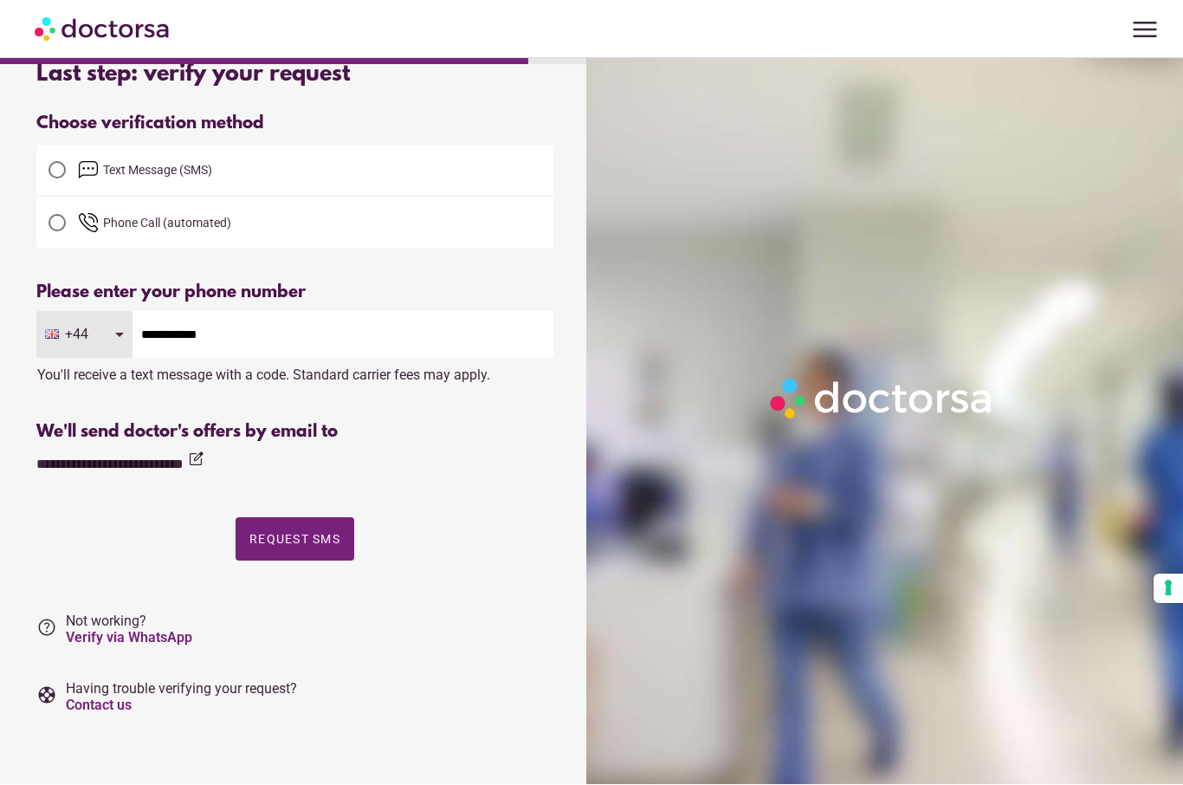
click at [308, 533] on span "Request SMS" at bounding box center [294, 540] width 91 height 14
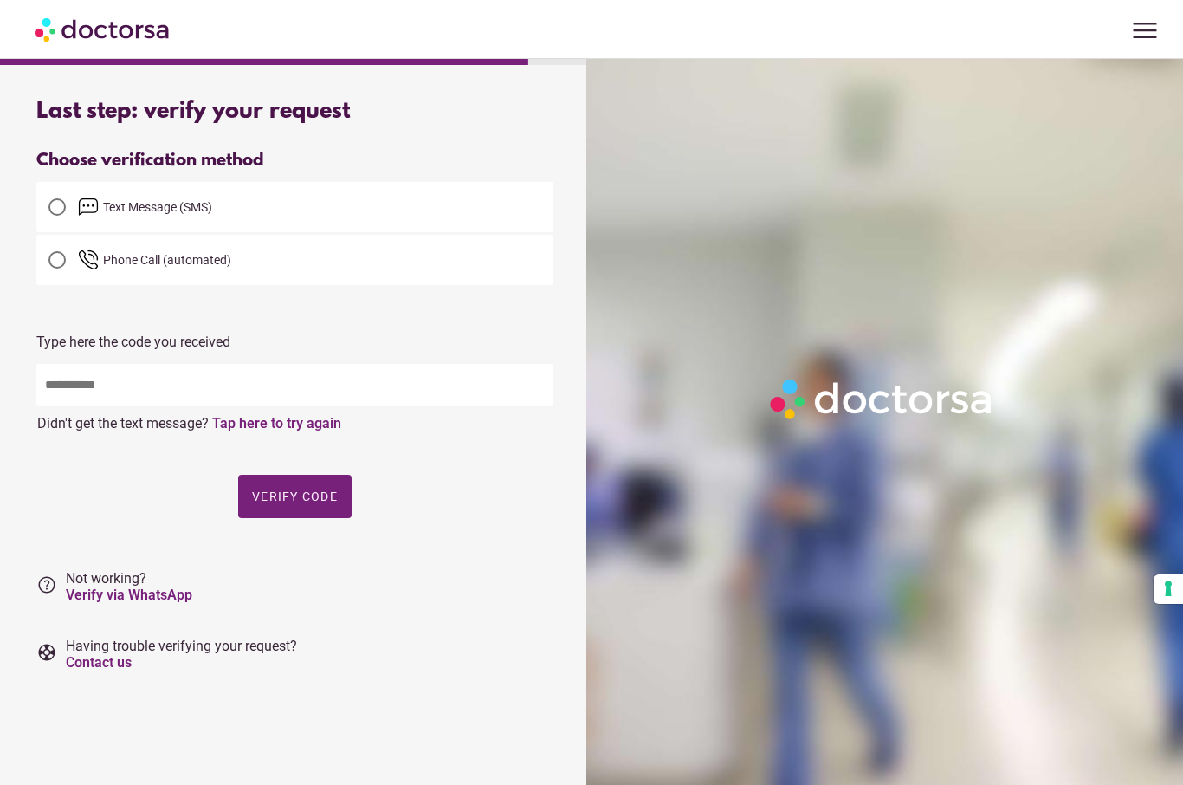
click at [61, 392] on input "text" at bounding box center [294, 385] width 517 height 42
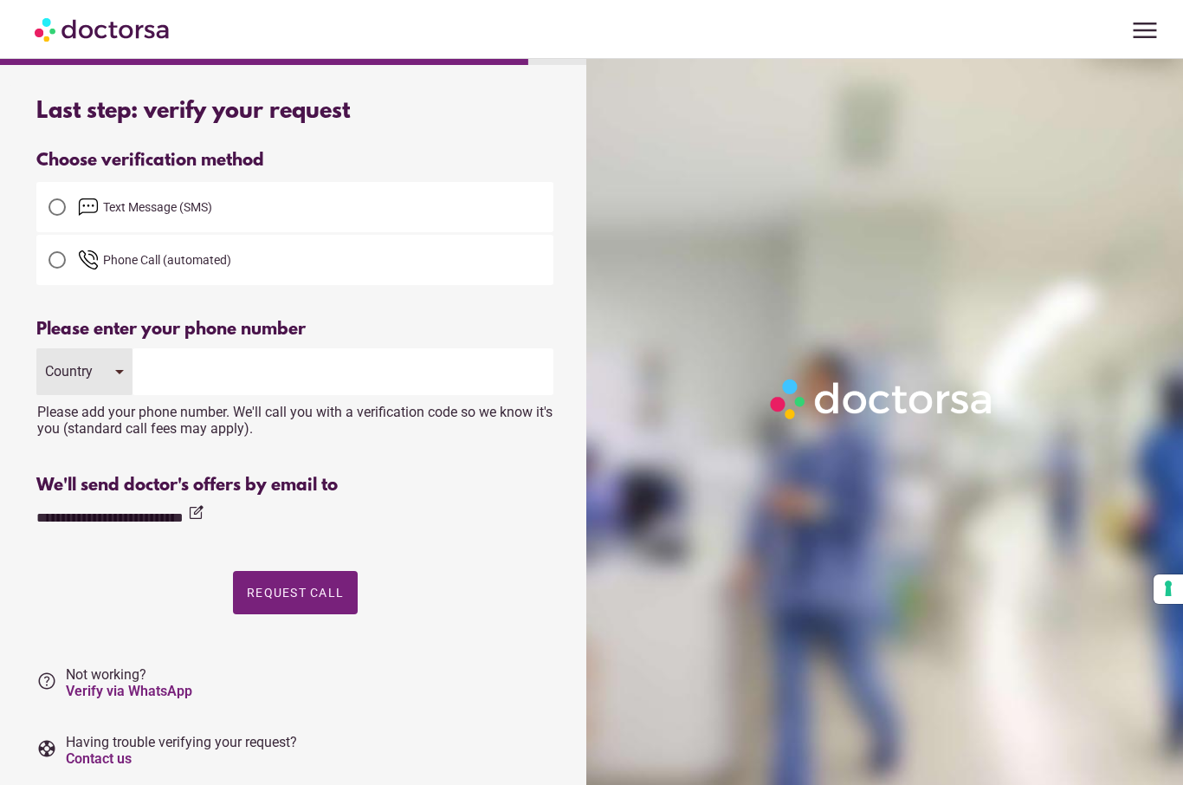
click at [53, 201] on div at bounding box center [57, 206] width 17 height 17
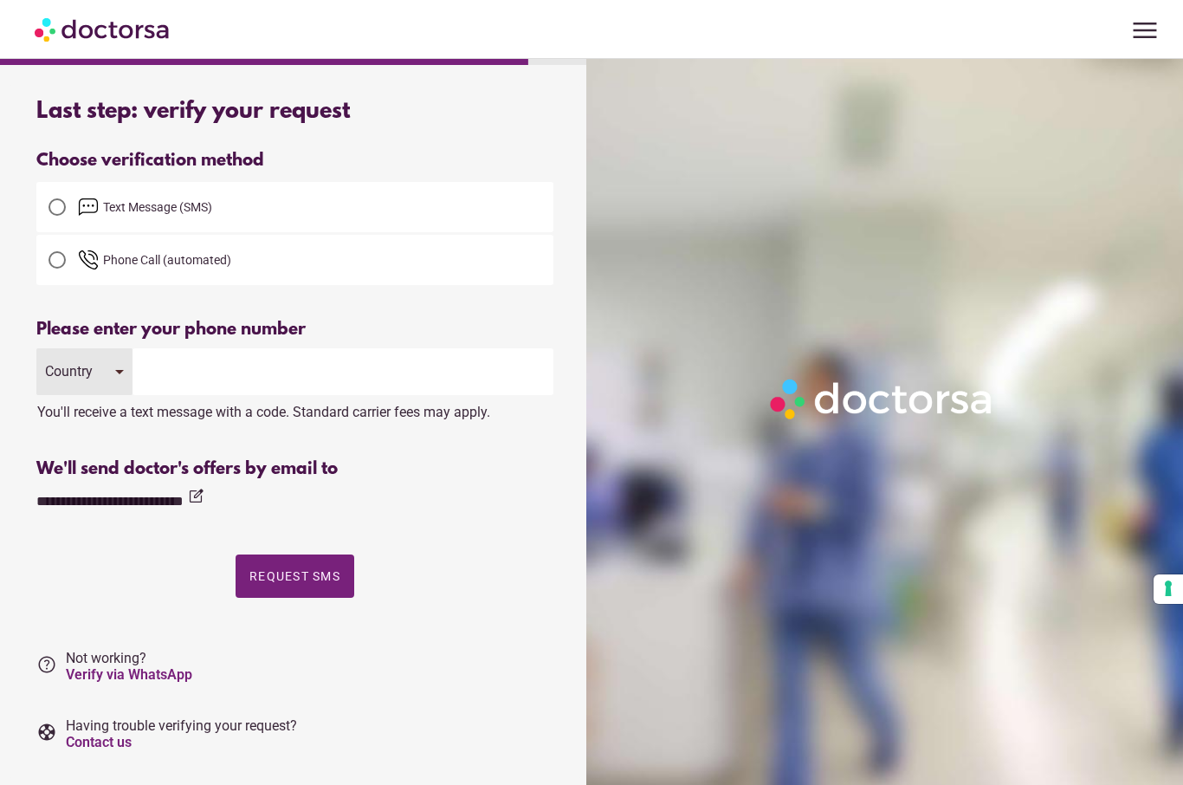
click at [187, 373] on input "tel" at bounding box center [343, 371] width 421 height 47
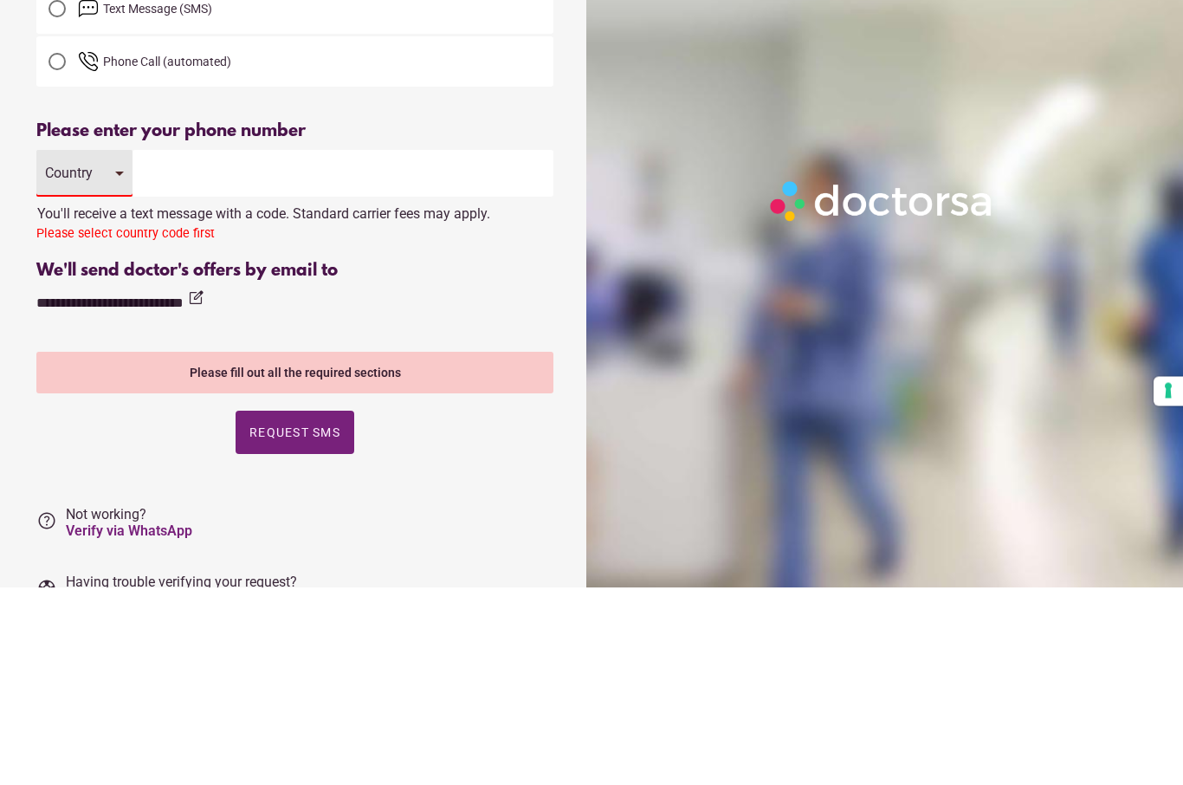
click at [116, 348] on div "Country" at bounding box center [84, 371] width 96 height 47
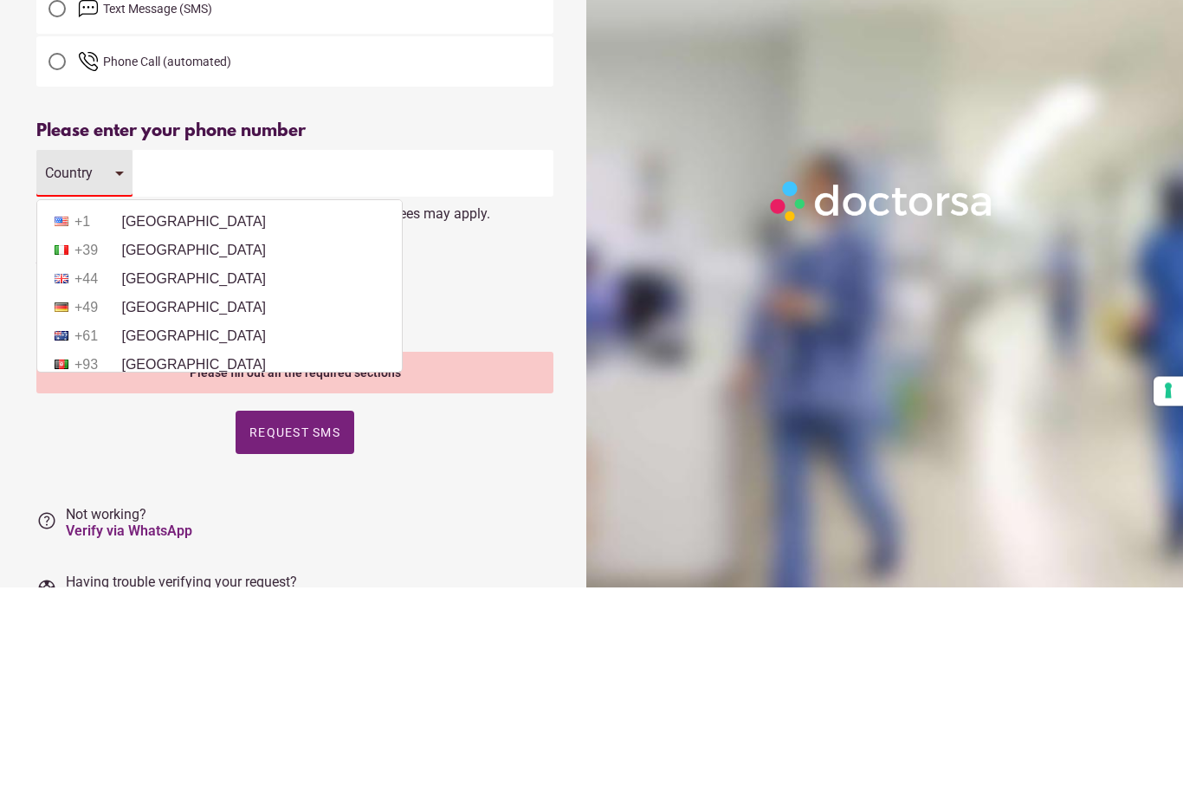
scroll to position [94, 0]
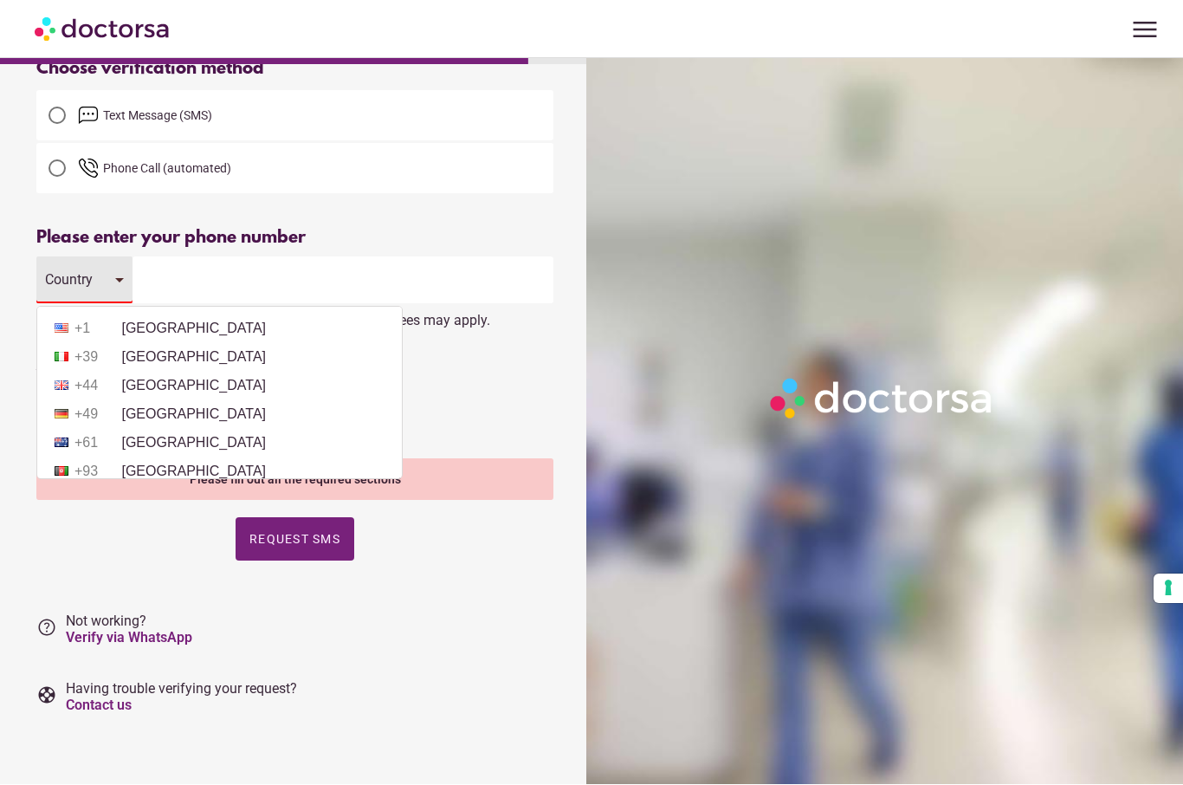
click at [216, 392] on li "+44 United Kingdom" at bounding box center [219, 386] width 347 height 26
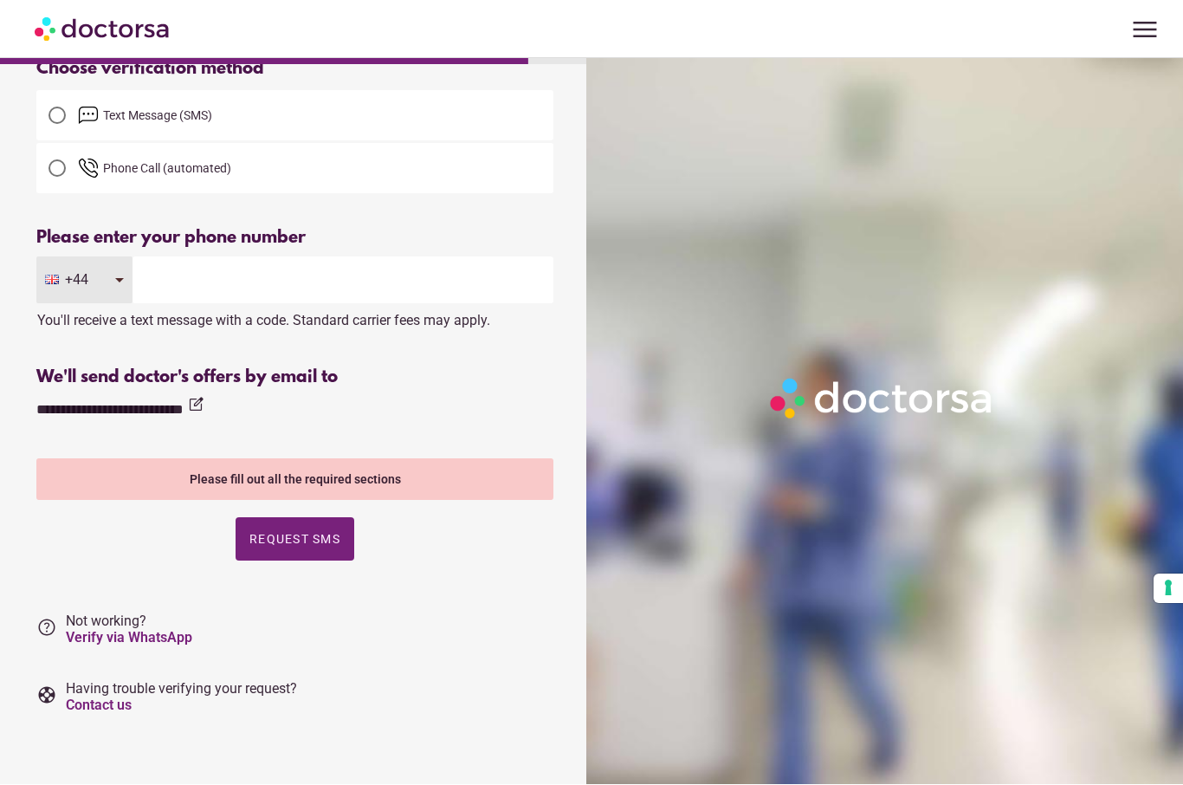
click at [191, 277] on input "tel" at bounding box center [343, 280] width 421 height 47
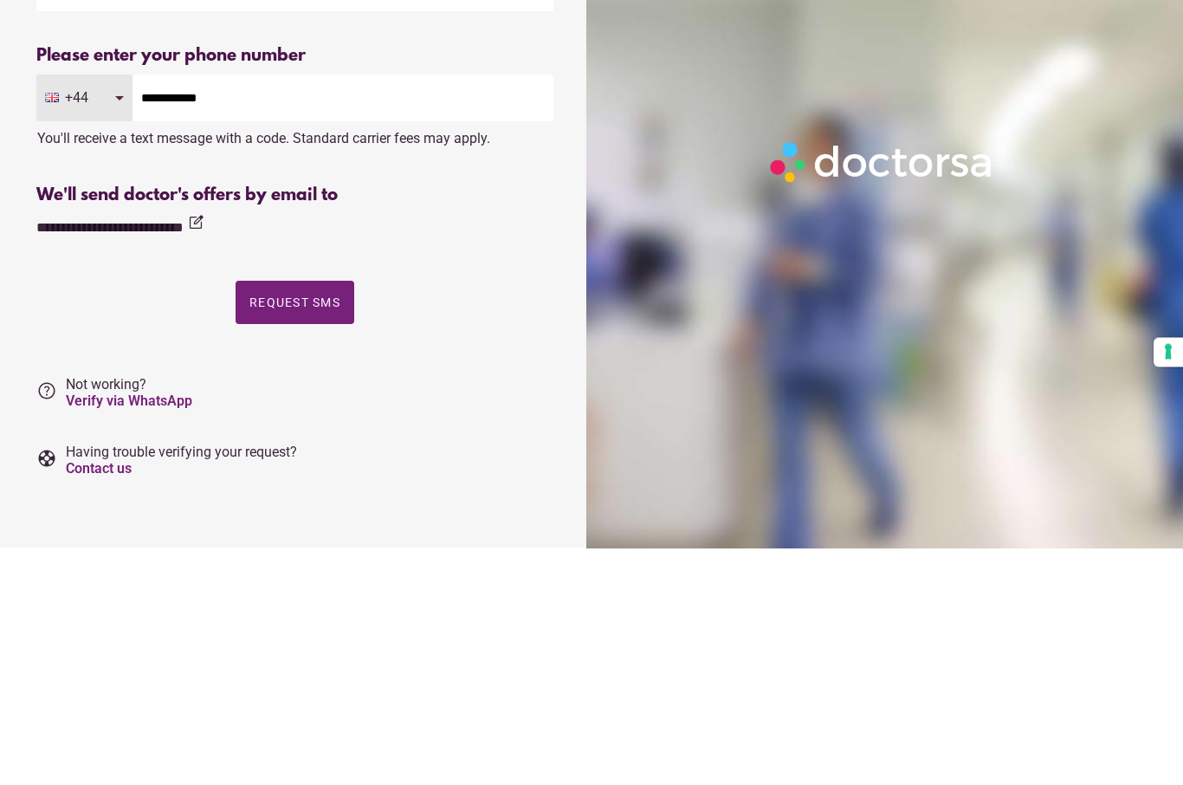
type input "**********"
click at [304, 518] on span "button" at bounding box center [295, 539] width 119 height 43
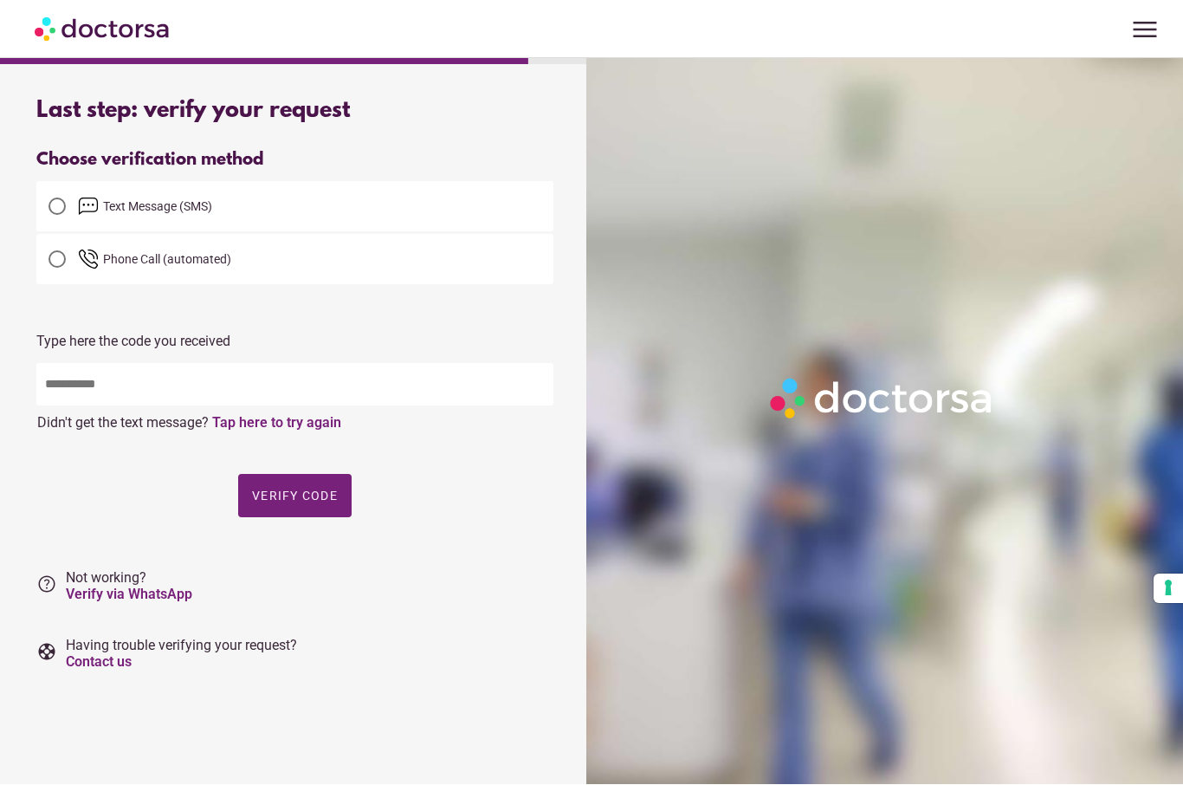
click at [126, 638] on span "Having trouble verifying your request? Contact us" at bounding box center [181, 654] width 231 height 33
click at [120, 654] on link "Contact us" at bounding box center [99, 662] width 66 height 16
